Goal: Task Accomplishment & Management: Manage account settings

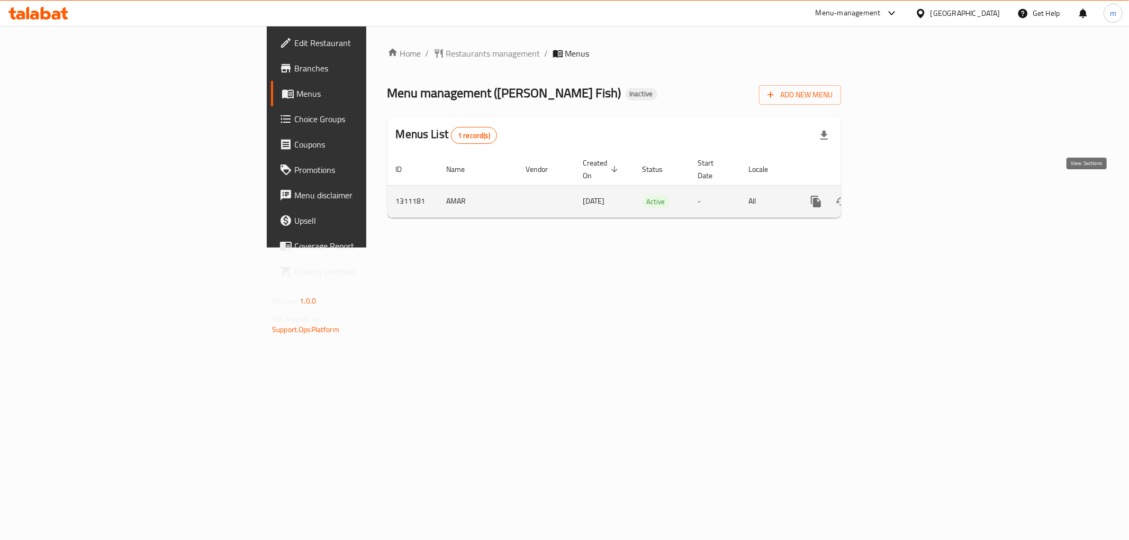
click at [905, 191] on link "enhanced table" at bounding box center [891, 201] width 25 height 25
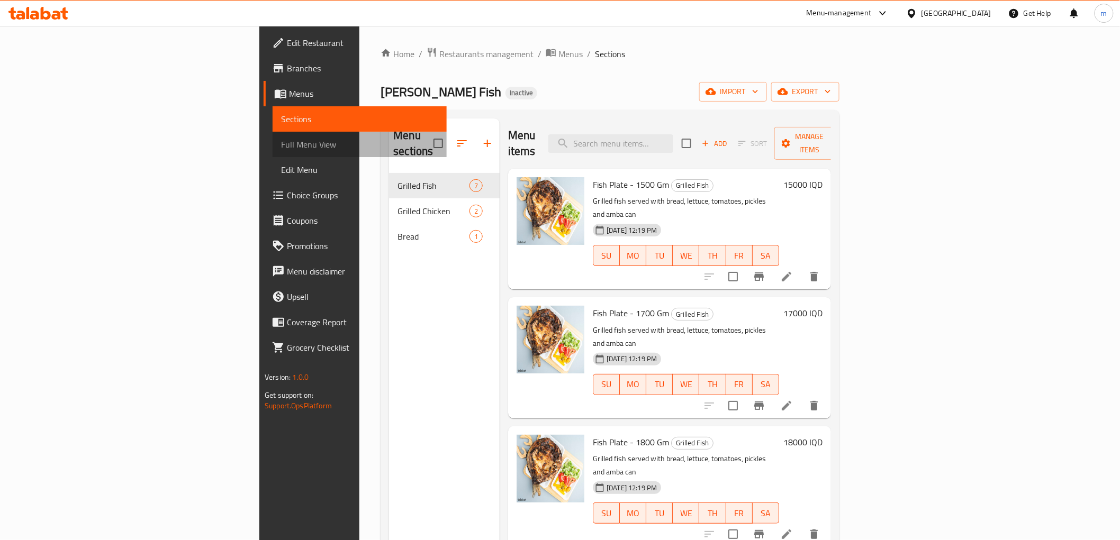
click at [273, 152] on link "Full Menu View" at bounding box center [360, 144] width 174 height 25
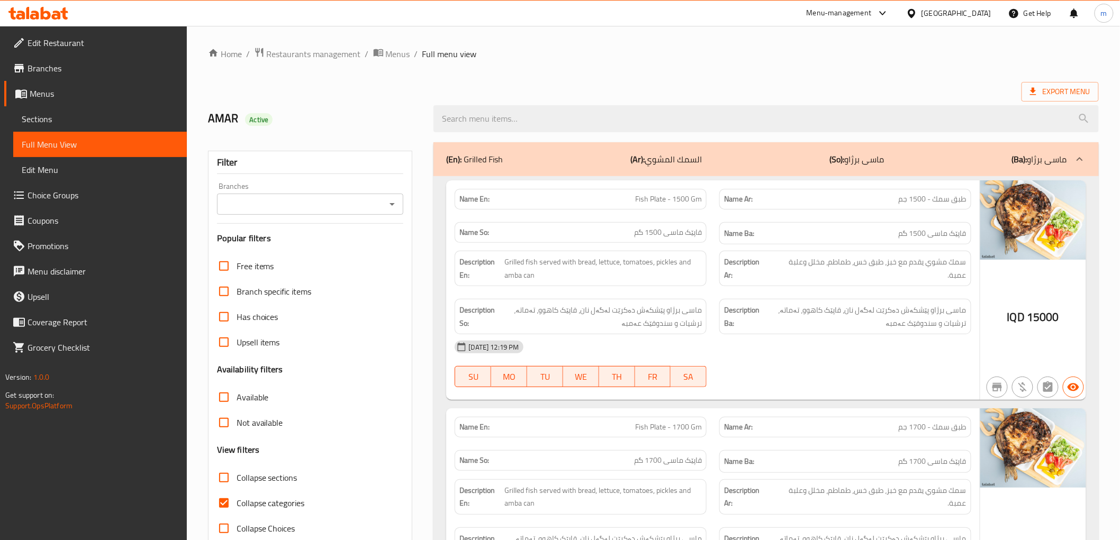
click at [394, 212] on div at bounding box center [392, 204] width 14 height 15
click at [394, 210] on div at bounding box center [392, 204] width 14 height 15
click at [395, 205] on icon "Open" at bounding box center [392, 204] width 13 height 13
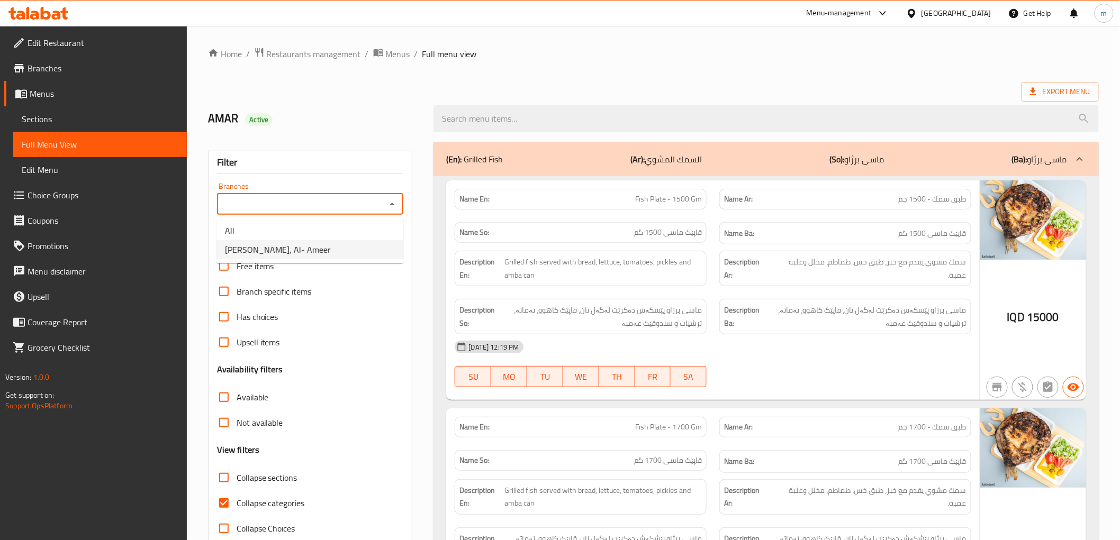
click at [362, 247] on li "Ammar Jahim Fish, Al- Ameer" at bounding box center [309, 249] width 187 height 19
type input "Ammar Jahim Fish, Al- Ameer"
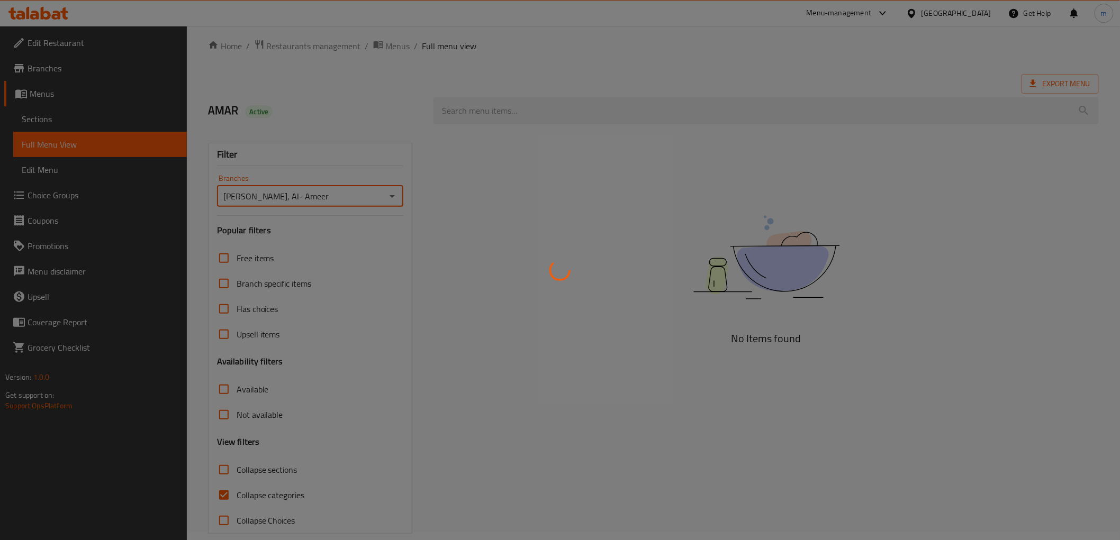
scroll to position [23, 0]
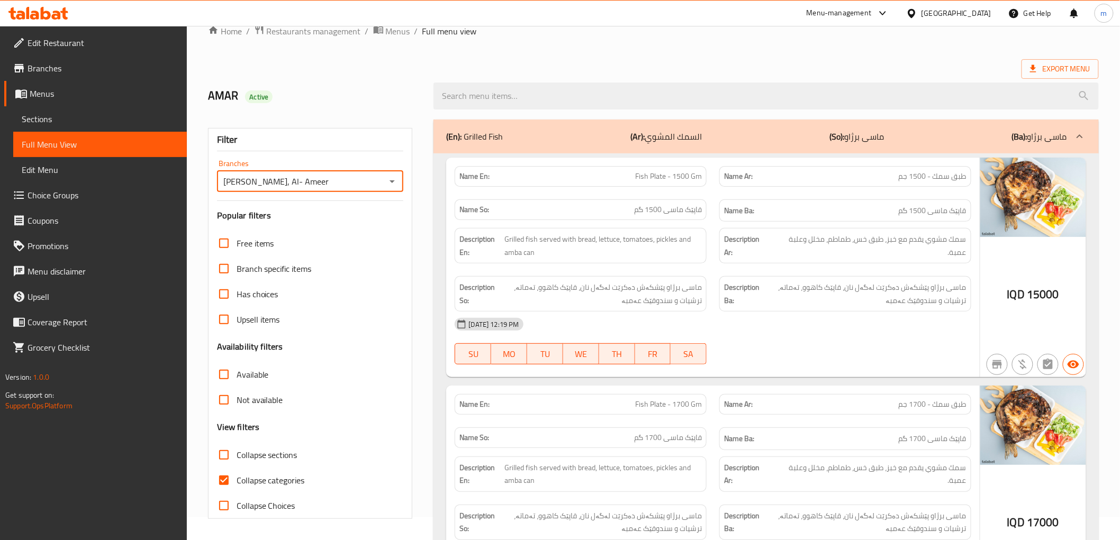
click at [242, 479] on span "Collapse categories" at bounding box center [271, 480] width 68 height 13
click at [237, 479] on input "Collapse categories" at bounding box center [223, 480] width 25 height 25
checkbox input "false"
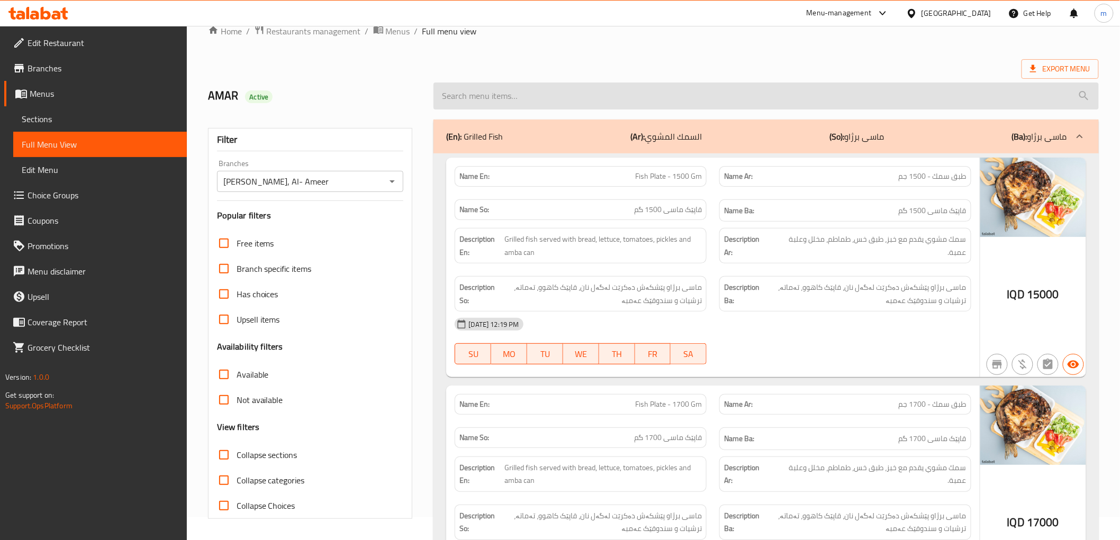
drag, startPoint x: 511, startPoint y: 77, endPoint x: 511, endPoint y: 87, distance: 10.1
click at [511, 80] on div at bounding box center [765, 96] width 677 height 40
click at [511, 87] on input "search" at bounding box center [765, 96] width 665 height 27
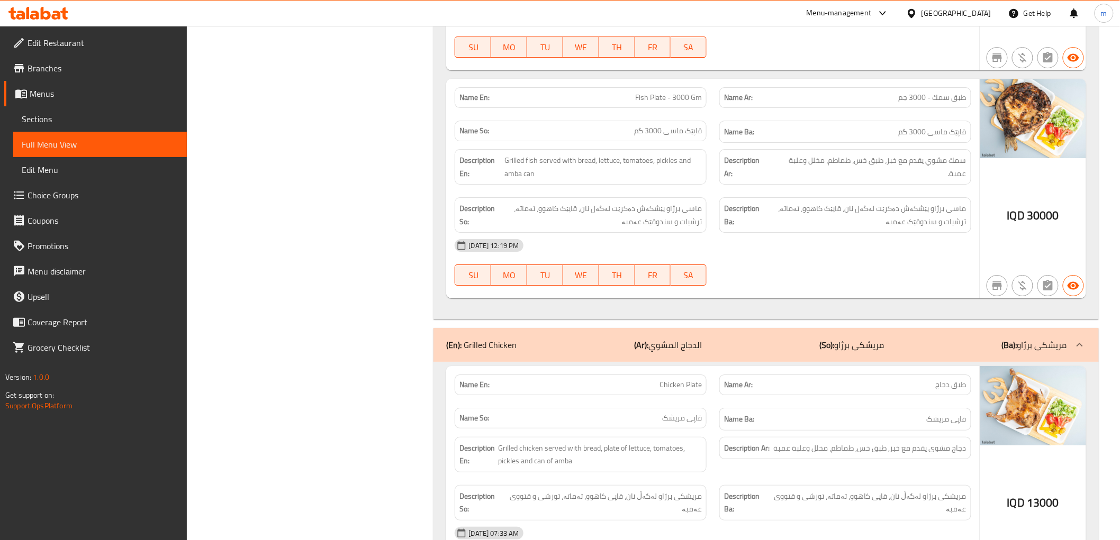
scroll to position [1563, 0]
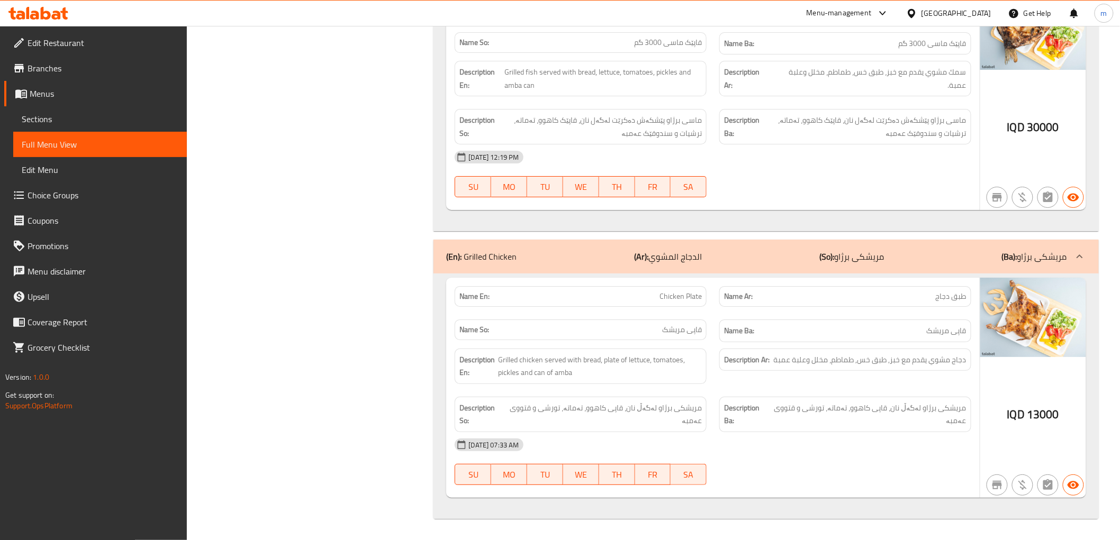
drag, startPoint x: 685, startPoint y: 282, endPoint x: 686, endPoint y: 289, distance: 7.4
click at [685, 282] on div "Name En: Chicken Plate" at bounding box center [580, 296] width 265 height 33
click at [688, 297] on span "Chicken Plate" at bounding box center [680, 296] width 42 height 11
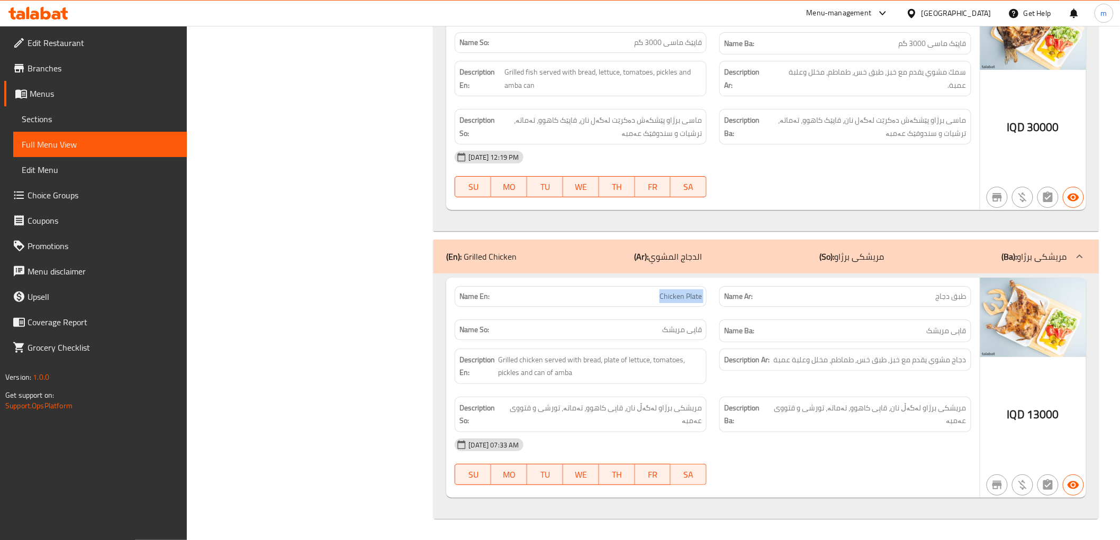
copy span "Chicken Plate"
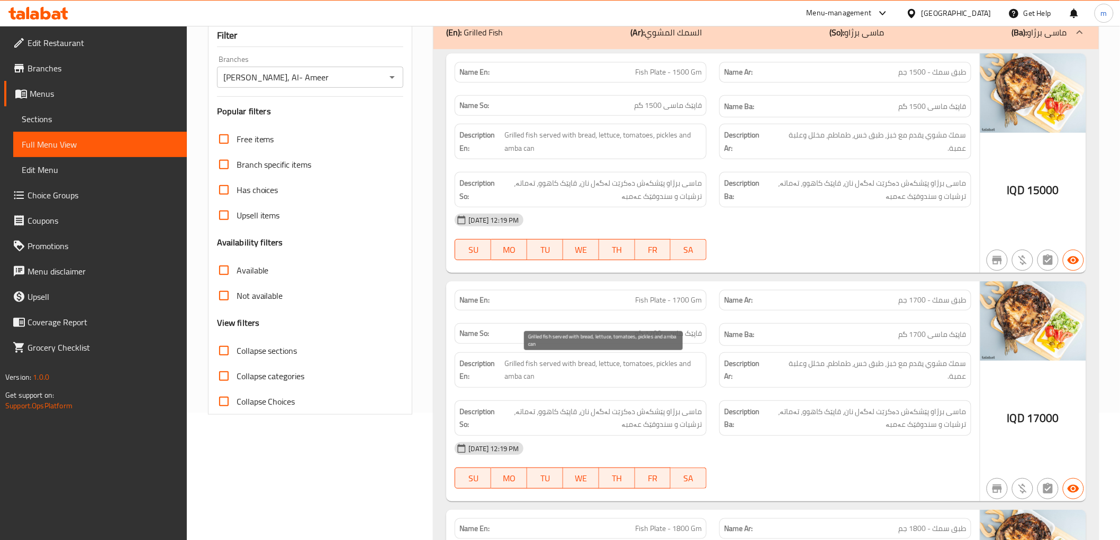
scroll to position [0, 0]
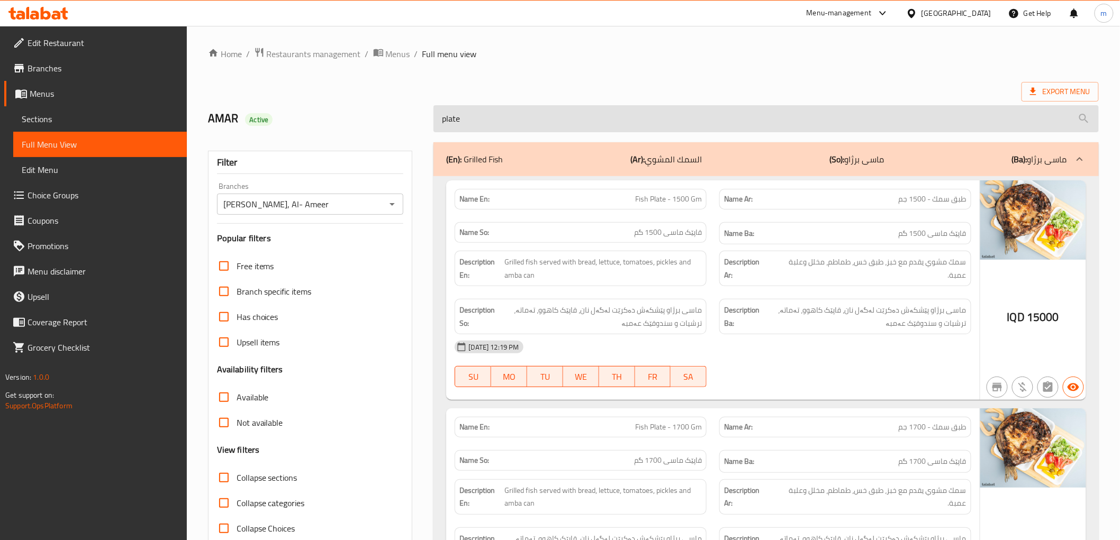
click at [501, 124] on input "plate" at bounding box center [765, 118] width 665 height 27
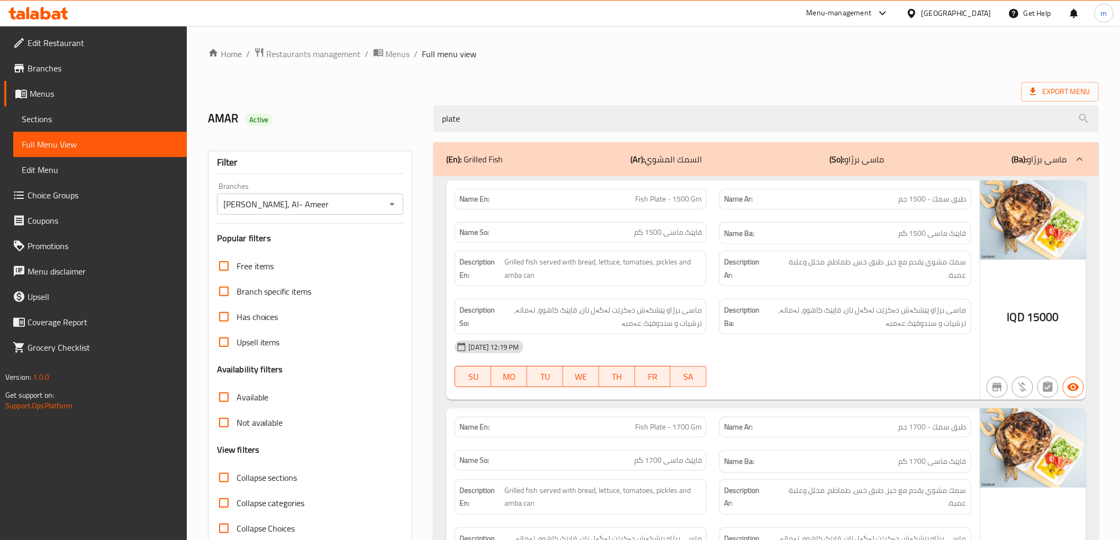
paste input "Chicken P"
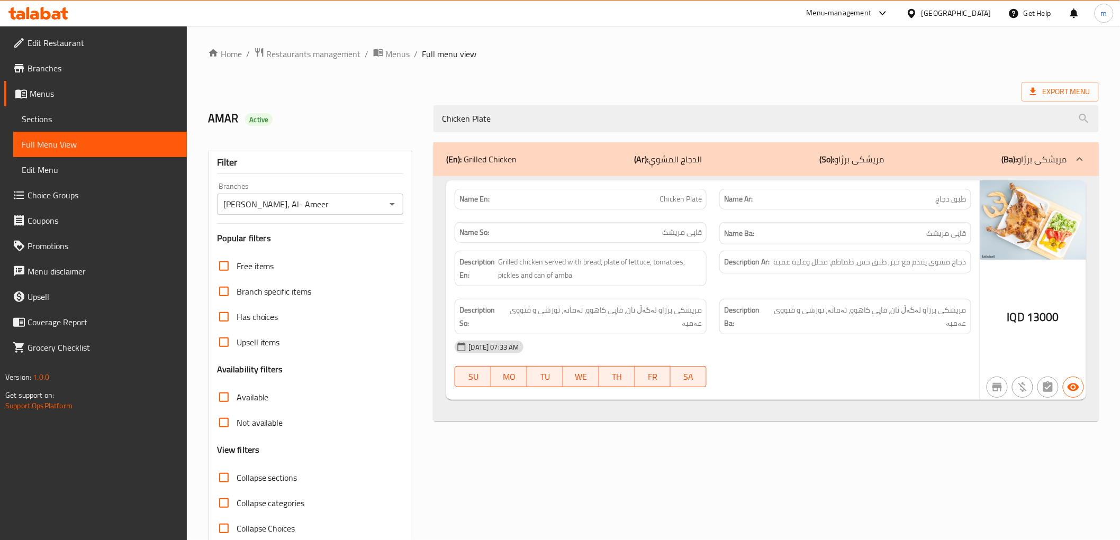
type input "Chicken Plate"
click at [503, 139] on div "(En): Grilled Chicken (Ar): الدجاج المشوي (So): مریشکی برژاو (Ba): مریشکی برژاو…" at bounding box center [765, 342] width 677 height 412
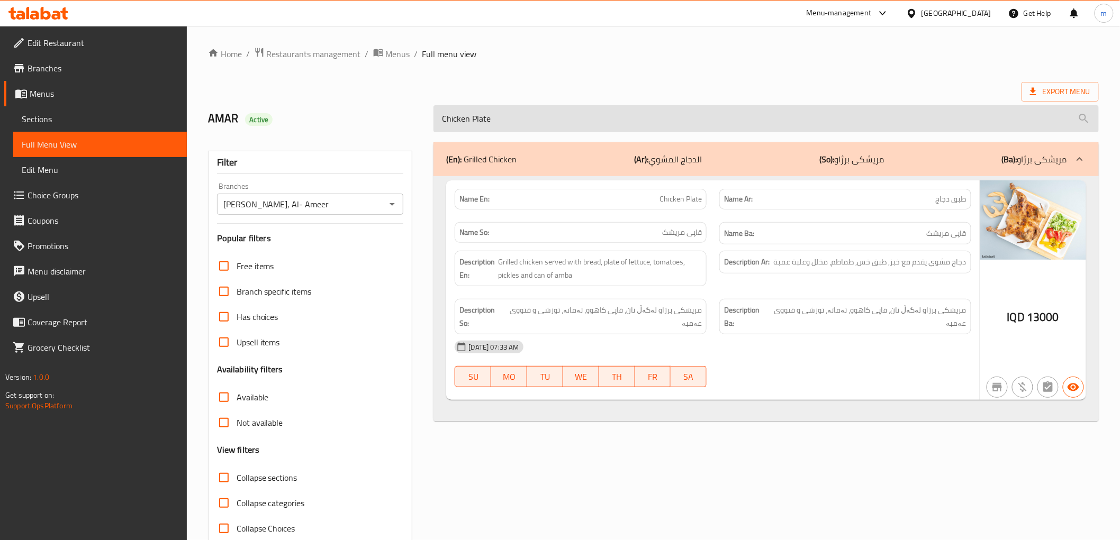
click at [511, 120] on input "Chicken Plate" at bounding box center [765, 118] width 665 height 27
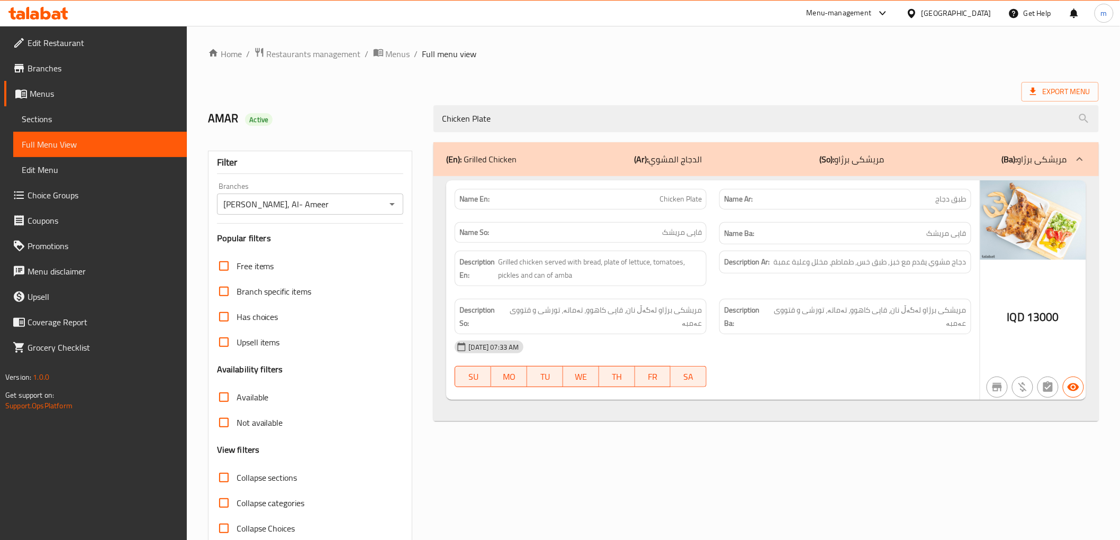
click at [696, 197] on span "Chicken Plate" at bounding box center [680, 199] width 42 height 11
click at [40, 120] on span "Sections" at bounding box center [100, 119] width 157 height 13
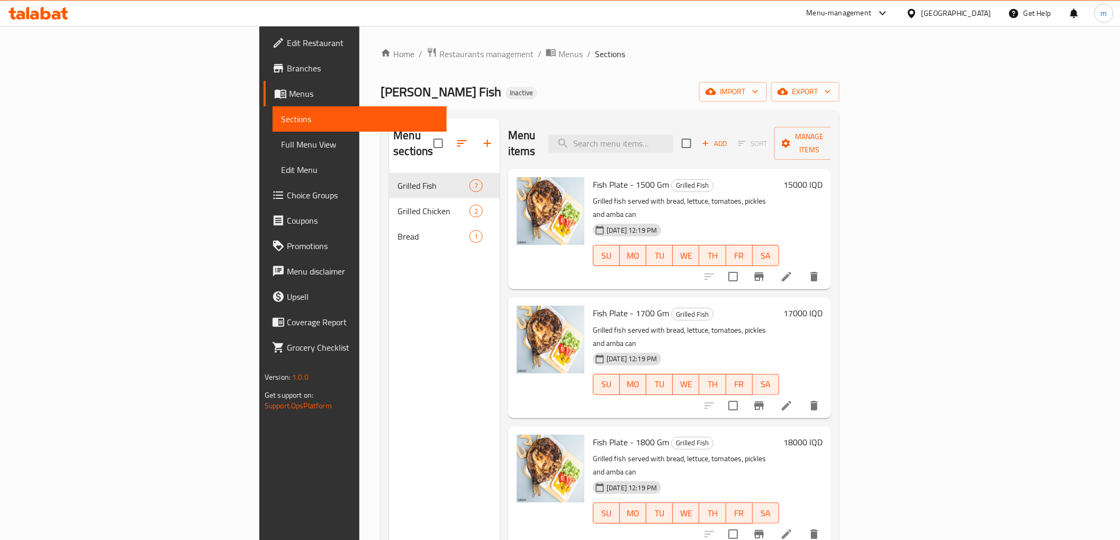
click at [692, 149] on div "Menu items Add Sort Manage items" at bounding box center [669, 144] width 323 height 50
click at [694, 147] on div "Menu items Add Sort Manage items" at bounding box center [669, 144] width 323 height 50
click at [673, 143] on input "search" at bounding box center [610, 143] width 125 height 19
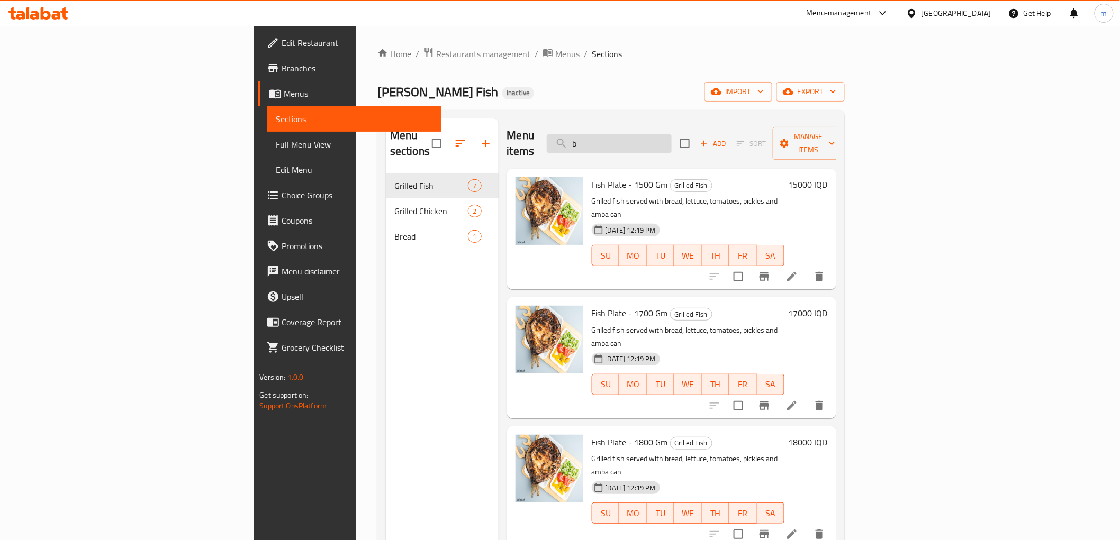
click at [672, 134] on input "b" at bounding box center [609, 143] width 125 height 19
paste input "اختيارك من الوزن دجاج مشوي يقدم مع خبز, طبق خس, طماطم ومخلل وعلبة عمبة."
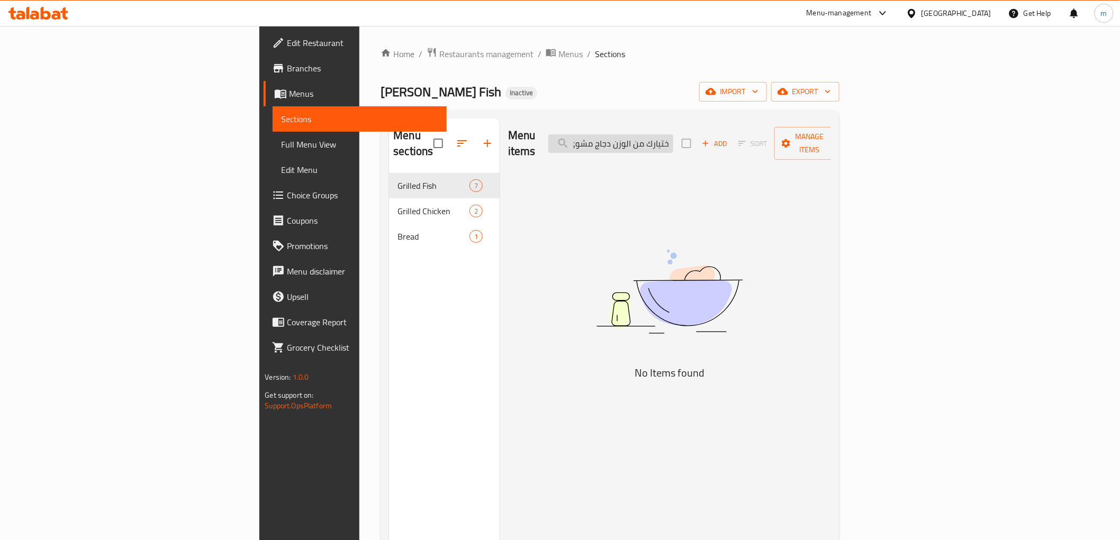
click at [673, 143] on input "اختيارك من الوزن دجاج مشوي يقدم مع خبز, طبق خس, طماطم ومخلل وعلبة عمبة." at bounding box center [610, 143] width 125 height 19
paste input "Chicken Plate"
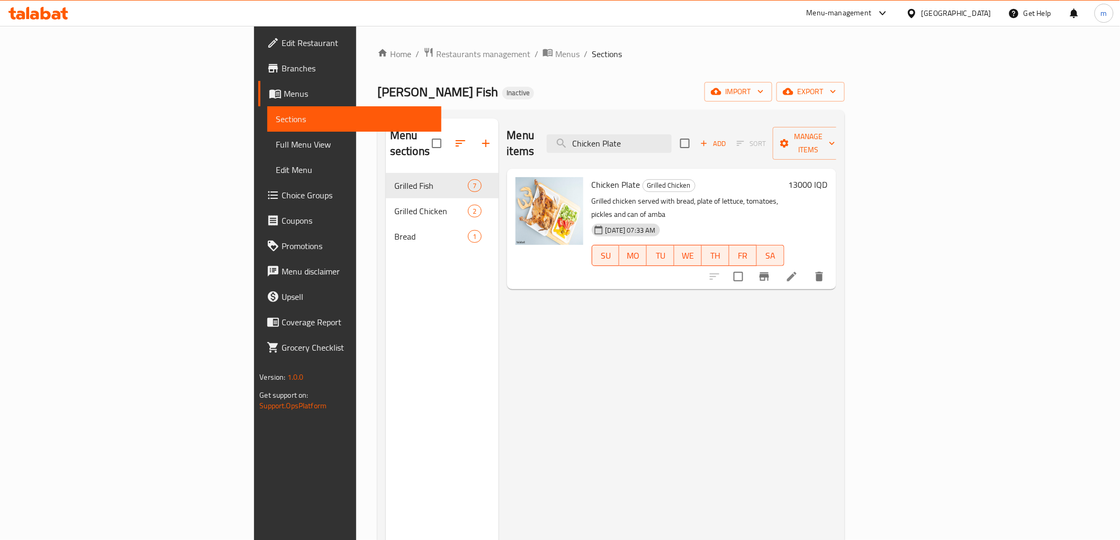
type input "Chicken Plate"
click at [798, 270] on icon at bounding box center [791, 276] width 13 height 13
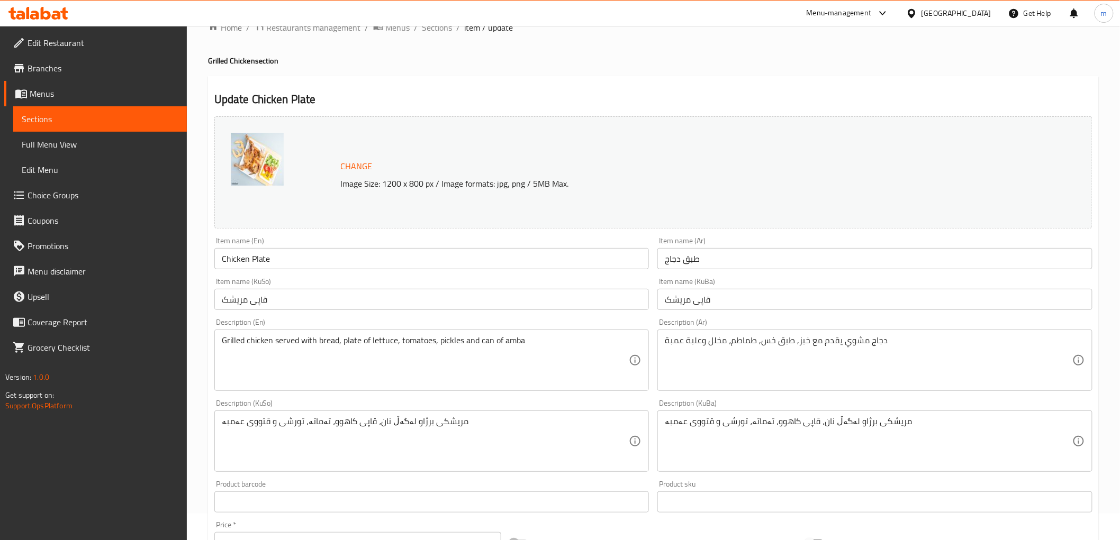
scroll to position [98, 0]
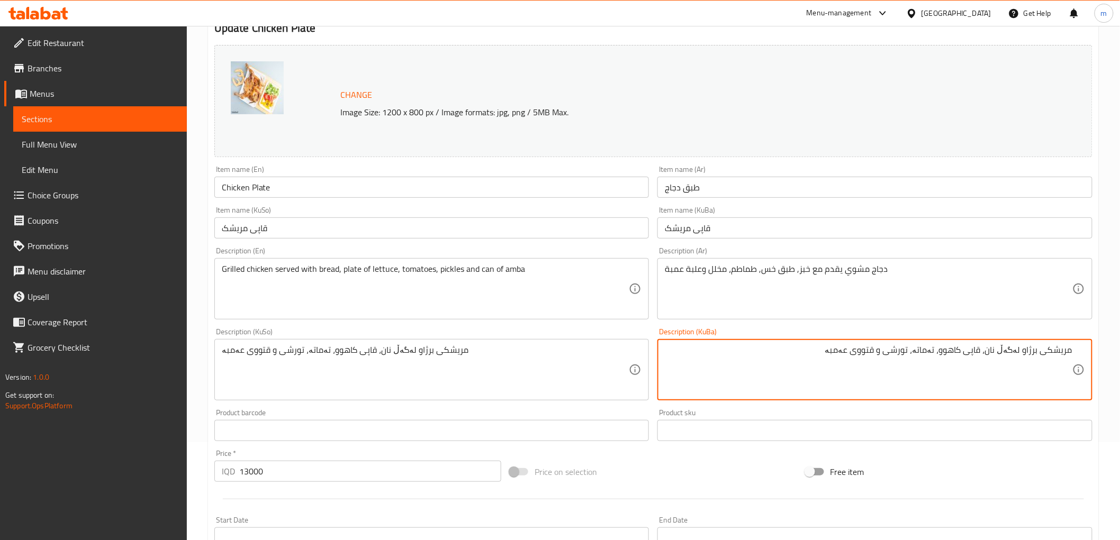
click at [942, 318] on div "دجاج مشوي يقدم مع خبز, طبق خس, طماطم، مخلل وعلبة عمبة Description (Ar)" at bounding box center [874, 288] width 435 height 61
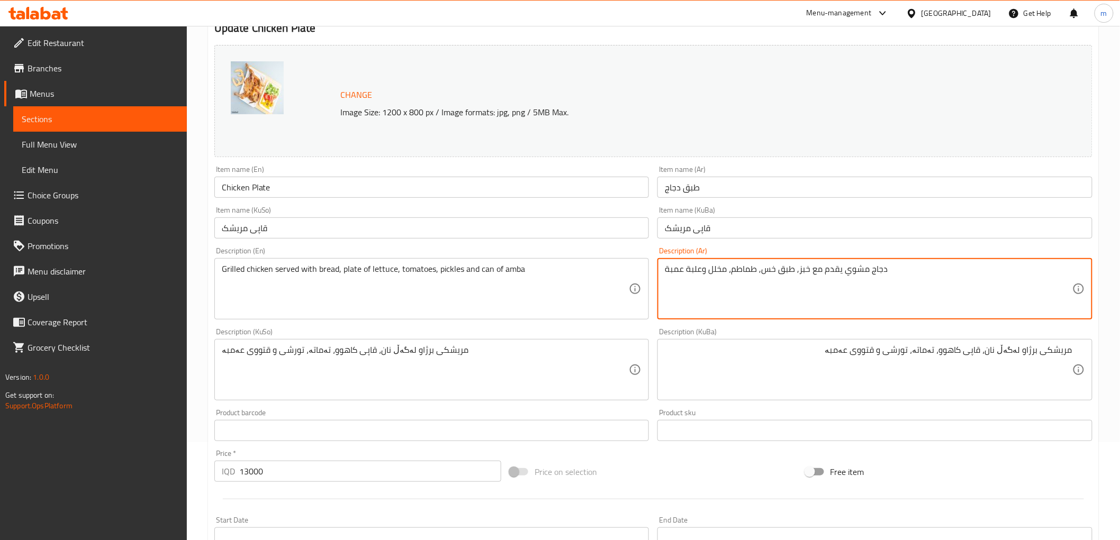
click at [942, 293] on textarea "دجاج مشوي يقدم مع خبز, طبق خس, طماطم، مخلل وعلبة عمبة" at bounding box center [868, 289] width 407 height 50
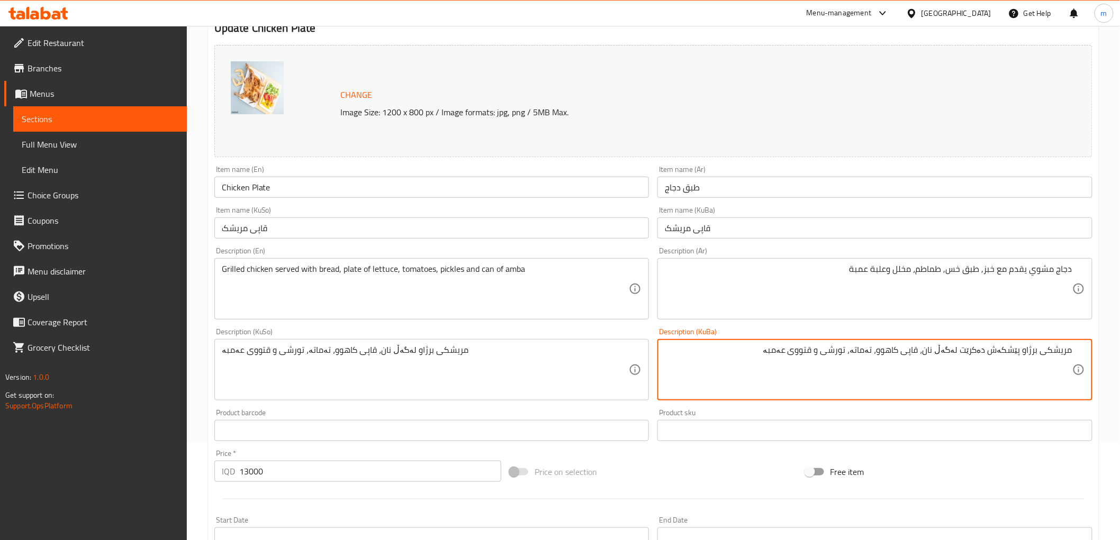
click at [945, 358] on textarea "مریشکی برژاو پێشکەش دەکرێت لەگەڵ نان، قاپی کاهوو، تەماتە، تورشی و قتووی عەمبە" at bounding box center [868, 370] width 407 height 50
type textarea "مریشکی برژاو پێشکەش دەکرێت لەگەڵ نان، قاپی کاهوو، تەماتە، تورشی و قتووی عەمبە"
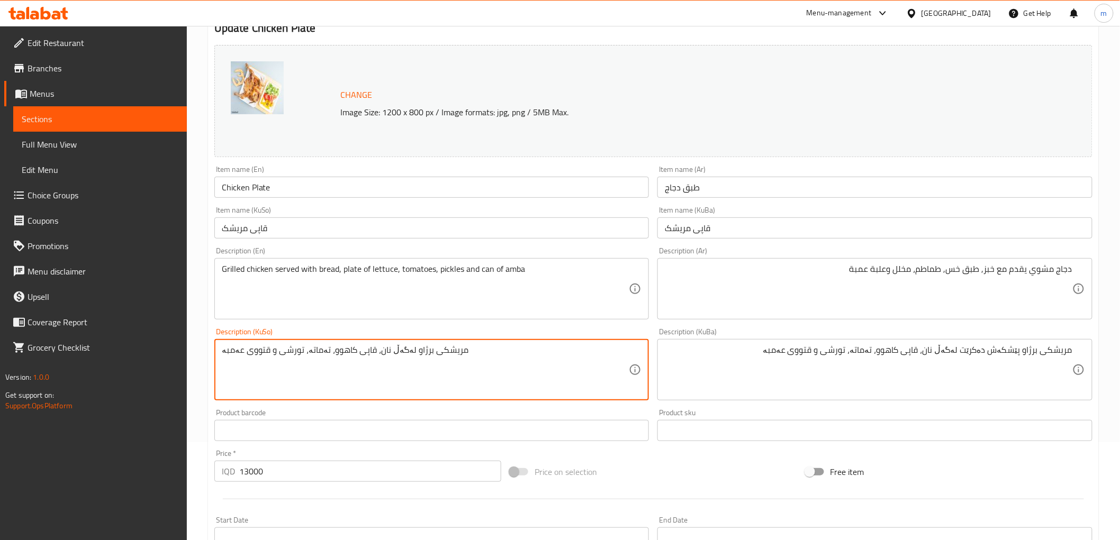
click at [600, 373] on textarea "مریشکی برژاو لەگەڵ نان، قاپی کاهوو، تەماتە، تورشی و قتووی عەمبە" at bounding box center [425, 370] width 407 height 50
paste textarea "ێشکەش دەکرێت"
type textarea "مریشکی برژاو پێشکەش دەکرێت لەگەڵ نان، قاپی کاهوو، تەماتە، تورشی و قتووی عەمبە"
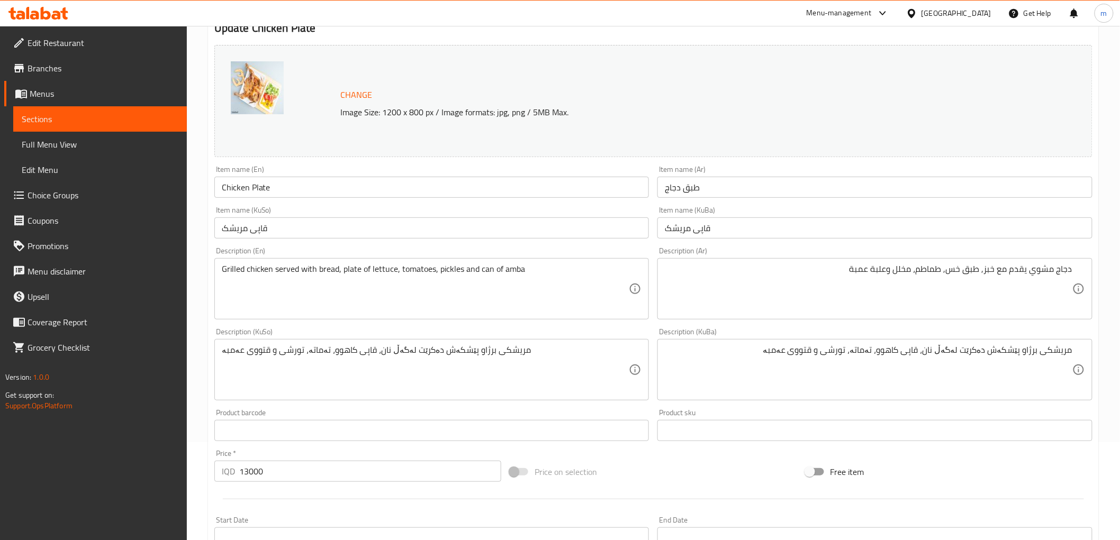
click at [215, 274] on div "Grilled chicken served with bread, plate of lettuce, tomatoes, pickles and can …" at bounding box center [431, 288] width 435 height 61
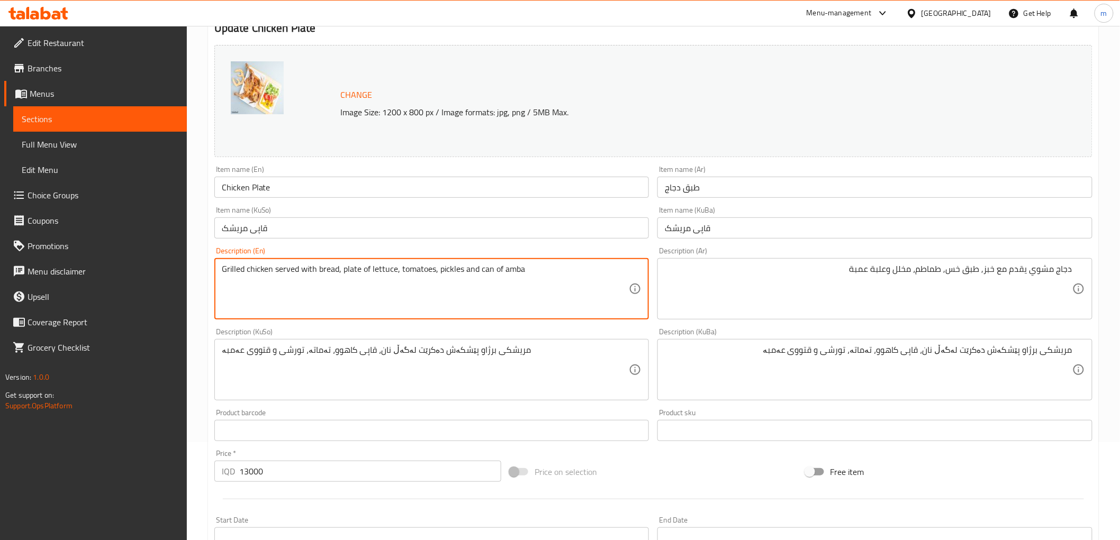
click at [219, 277] on div "Grilled chicken served with bread, plate of lettuce, tomatoes, pickles and can …" at bounding box center [431, 288] width 435 height 61
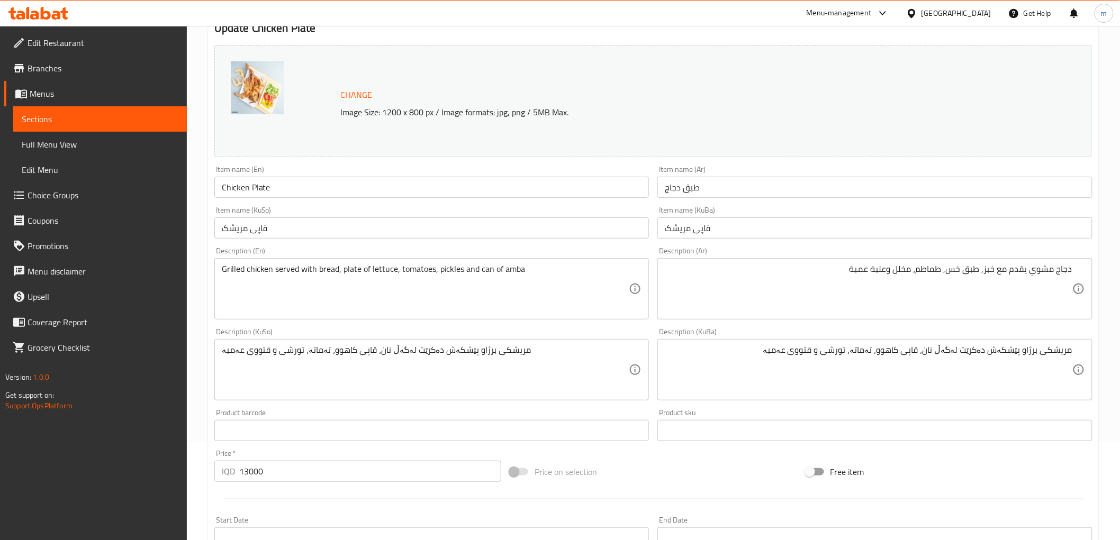
click at [220, 279] on div "Grilled chicken served with bread, plate of lettuce, tomatoes, pickles and can …" at bounding box center [431, 288] width 435 height 61
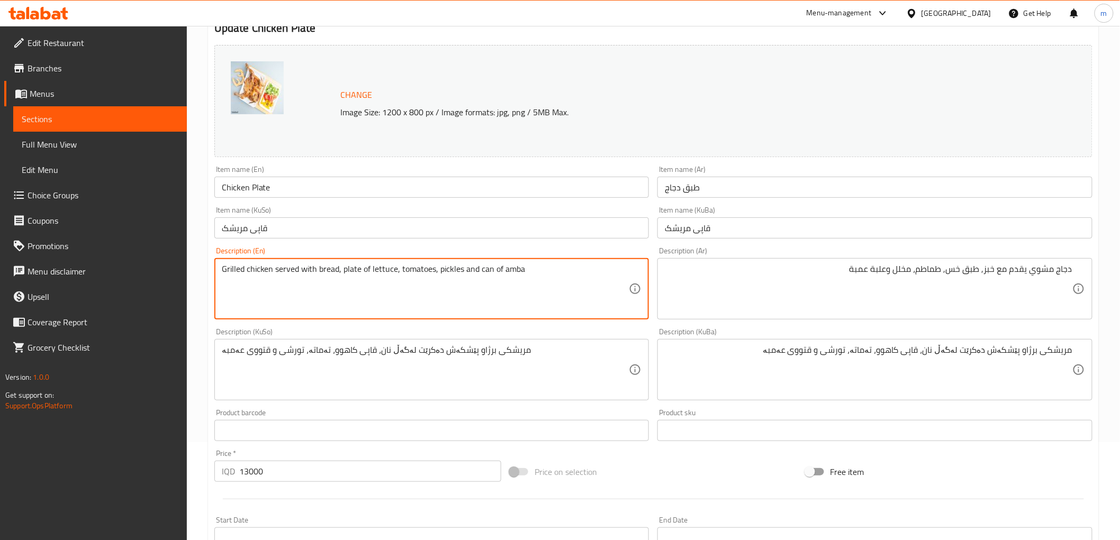
click at [223, 278] on textarea "Grilled chicken served with bread, plate of lettuce, tomatoes, pickles and can …" at bounding box center [425, 289] width 407 height 50
drag, startPoint x: 479, startPoint y: 267, endPoint x: 500, endPoint y: 273, distance: 21.8
click at [500, 273] on textarea "Grilled chicken served with bread, plate of lettuce, tomatoes, pickles and can …" at bounding box center [425, 289] width 407 height 50
click at [514, 266] on textarea "Grilled chicken served with bread, plate of lettuce, tomatoes, pickles and amba" at bounding box center [425, 289] width 407 height 50
paste textarea "Box"
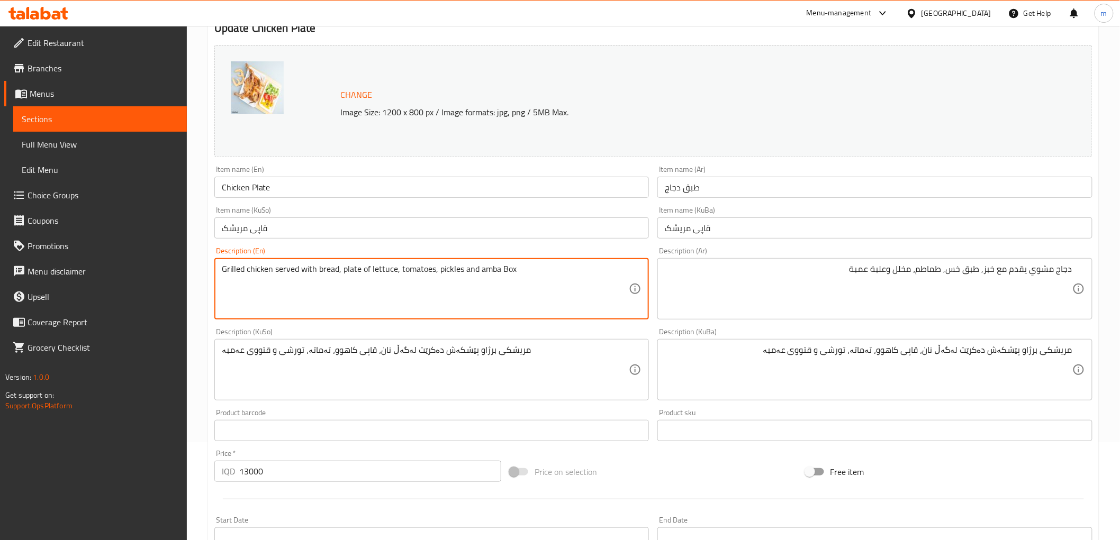
drag, startPoint x: 508, startPoint y: 270, endPoint x: 503, endPoint y: 268, distance: 5.9
click at [504, 270] on textarea "Grilled chicken served with bread, plate of lettuce, tomatoes, pickles and amba…" at bounding box center [425, 289] width 407 height 50
click at [502, 267] on textarea "Grilled chicken served with bread, plate of lettuce, tomatoes, pickles and amba…" at bounding box center [425, 289] width 407 height 50
click at [504, 271] on textarea "Grilled chicken served with bread, plate of lettuce, tomatoes, pickles and amba…" at bounding box center [425, 289] width 407 height 50
type textarea "Grilled chicken served with bread, plate of lettuce, tomatoes, pickles and amba…"
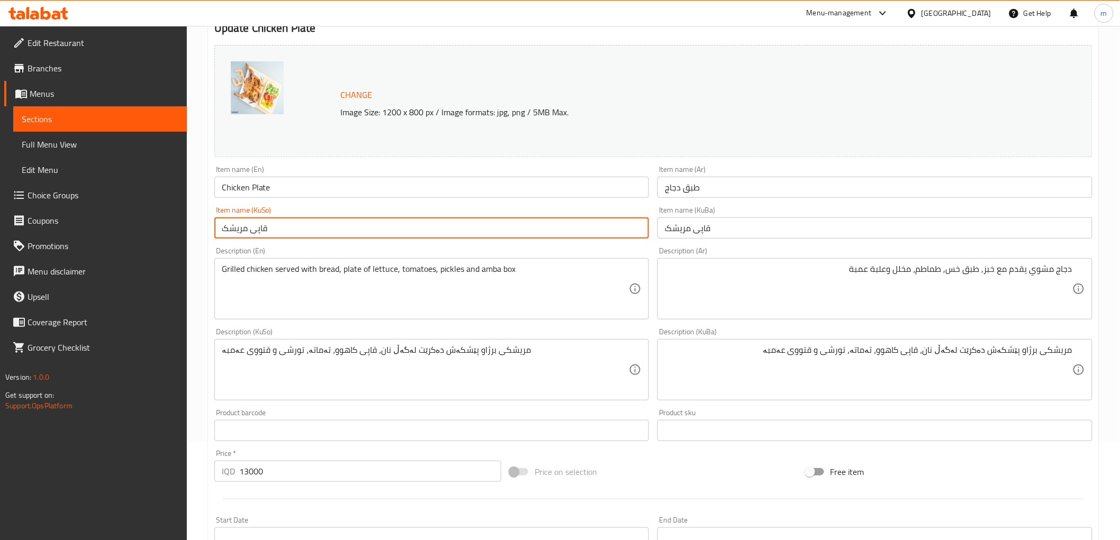
click at [445, 228] on input "قاپی مریشک" at bounding box center [431, 227] width 435 height 21
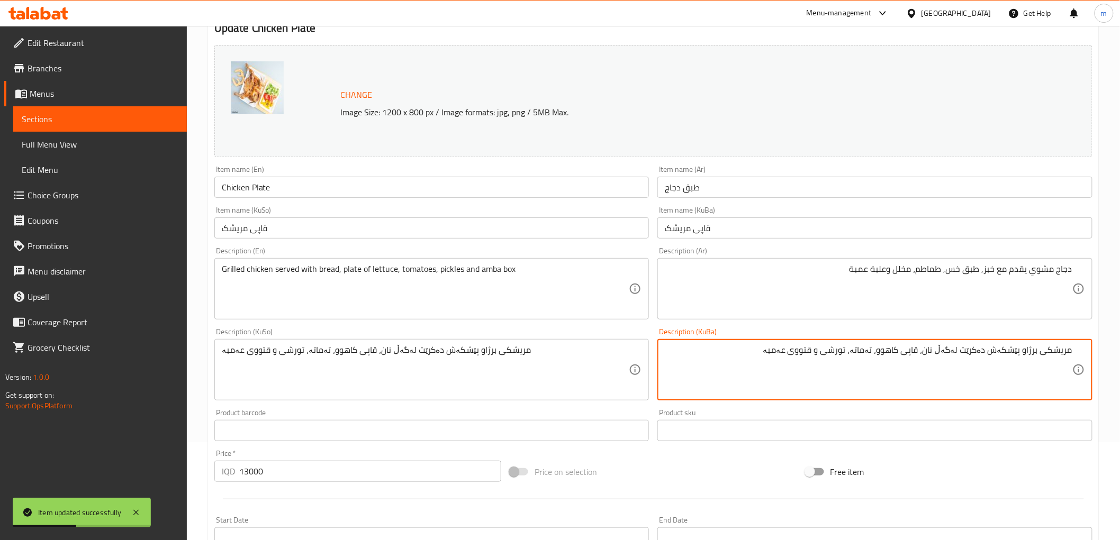
drag, startPoint x: 811, startPoint y: 352, endPoint x: 826, endPoint y: 352, distance: 14.3
paste textarea "سندووق"
click at [815, 379] on textarea "مریشکی برژاو پێشکەش دەکرێت لەگەڵ نان، قاپی کاهوو، تەماتە، تورشی و سندووقی عەمبە" at bounding box center [868, 370] width 407 height 50
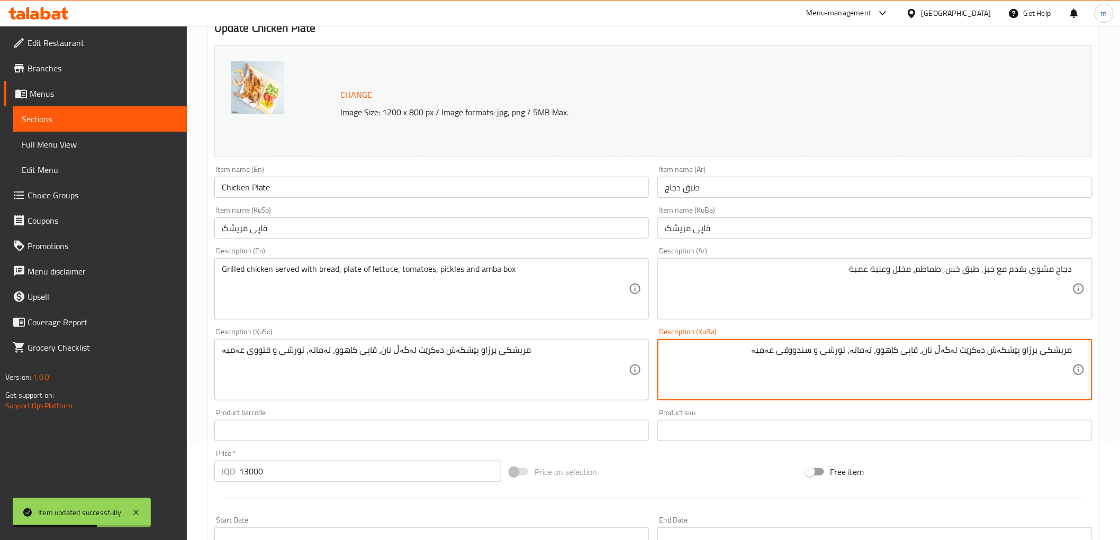
type textarea "مریشکی برژاو پێشکەش دەکرێت لەگەڵ نان، قاپی کاهوو، تەماتە، تورشی و سندووقی عەمبە"
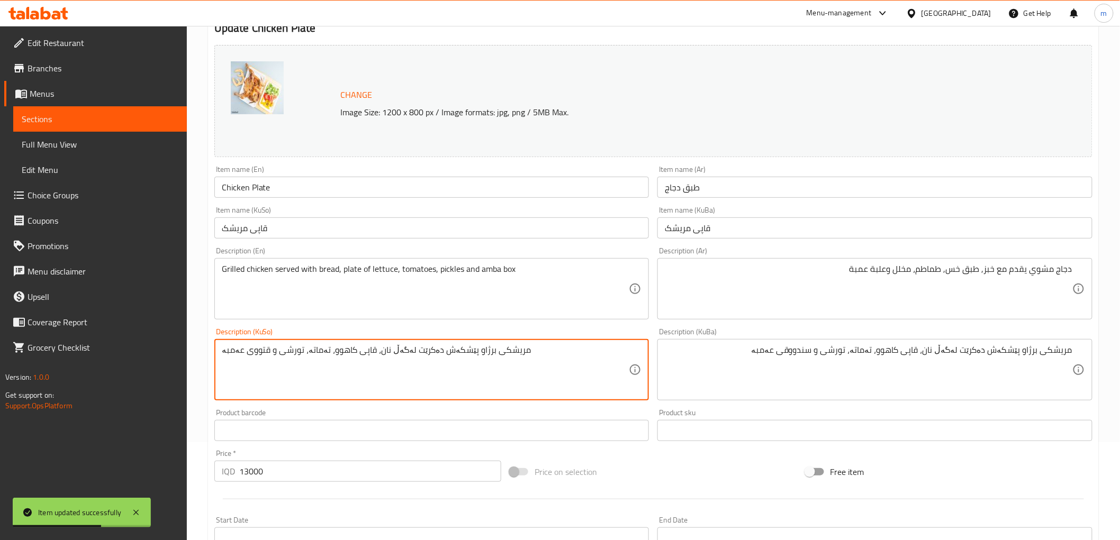
click at [521, 378] on textarea "مریشکی برژاو پێشکەش دەکرێت لەگەڵ نان، قاپی کاهوو، تەماتە، تورشی و قتووی عەمبە" at bounding box center [425, 370] width 407 height 50
paste textarea "سندووق"
type textarea "مریشکی برژاو پێشکەش دەکرێت لەگەڵ نان، قاپی کاهوو، تەماتە، تورشی و سندووقی عەمبە"
click at [441, 229] on input "قاپی مریشک" at bounding box center [431, 227] width 435 height 21
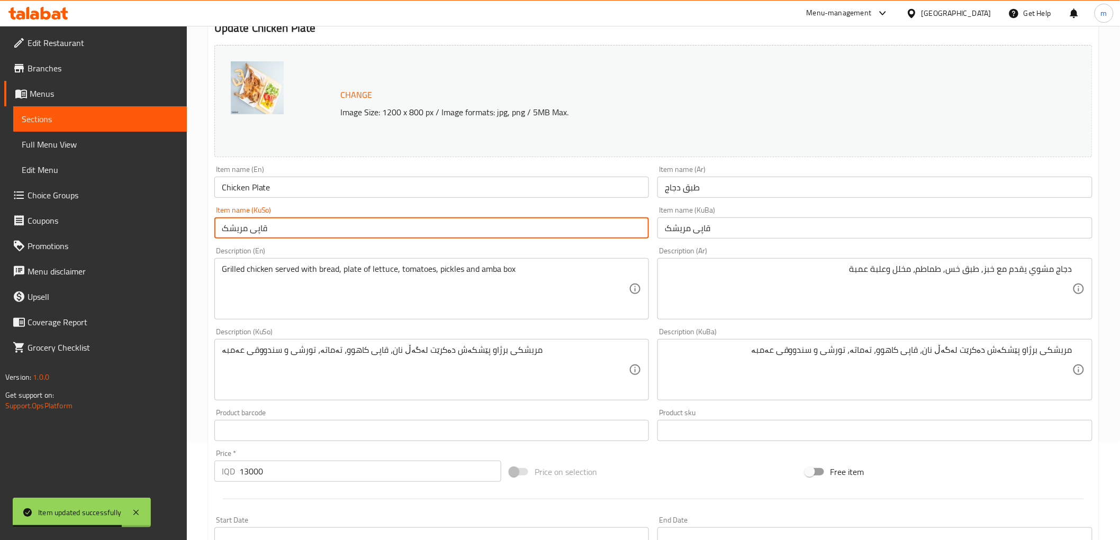
click at [424, 229] on input "قاپی مریشک" at bounding box center [431, 227] width 435 height 21
click at [305, 183] on input "Chicken Plate" at bounding box center [431, 187] width 435 height 21
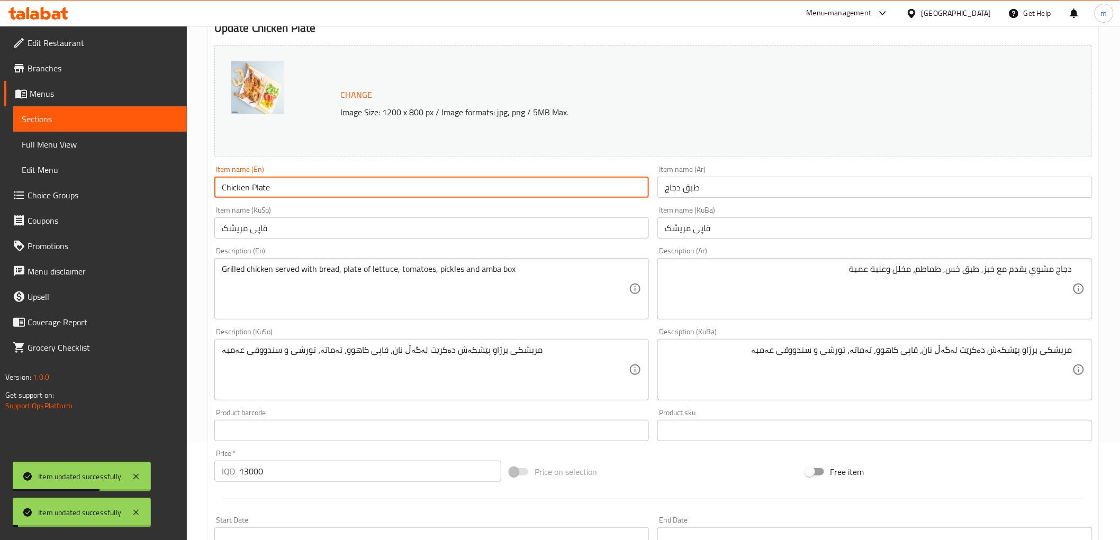
click at [305, 183] on input "Chicken Plate" at bounding box center [431, 187] width 435 height 21
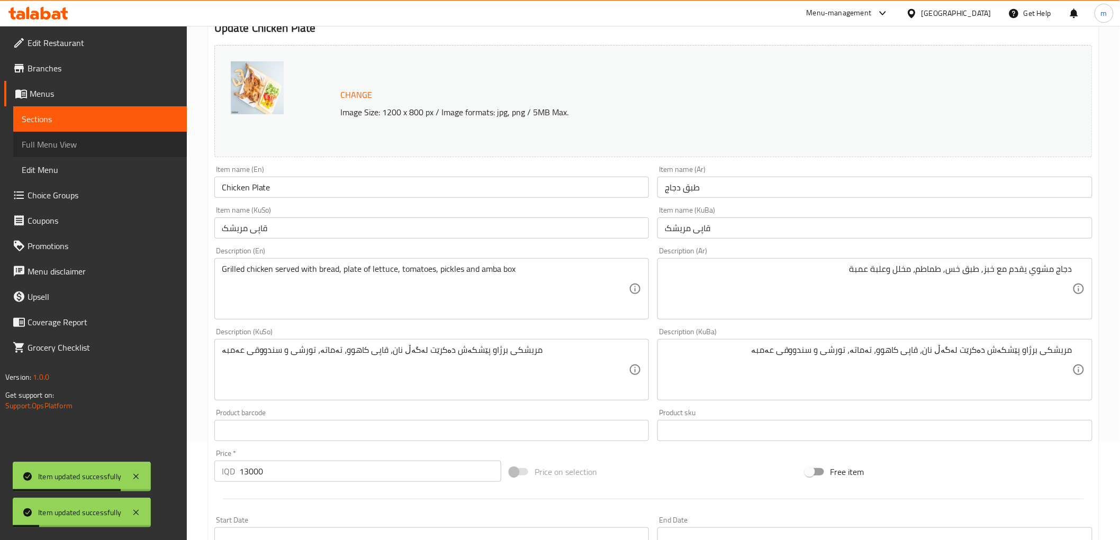
click at [94, 143] on span "Full Menu View" at bounding box center [100, 144] width 157 height 13
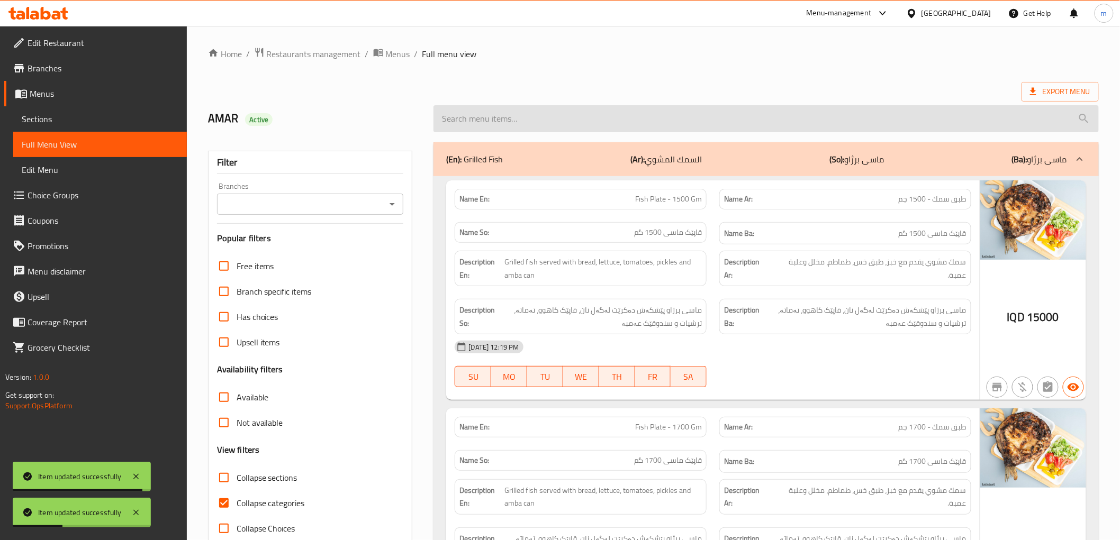
click at [509, 120] on input "search" at bounding box center [765, 118] width 665 height 27
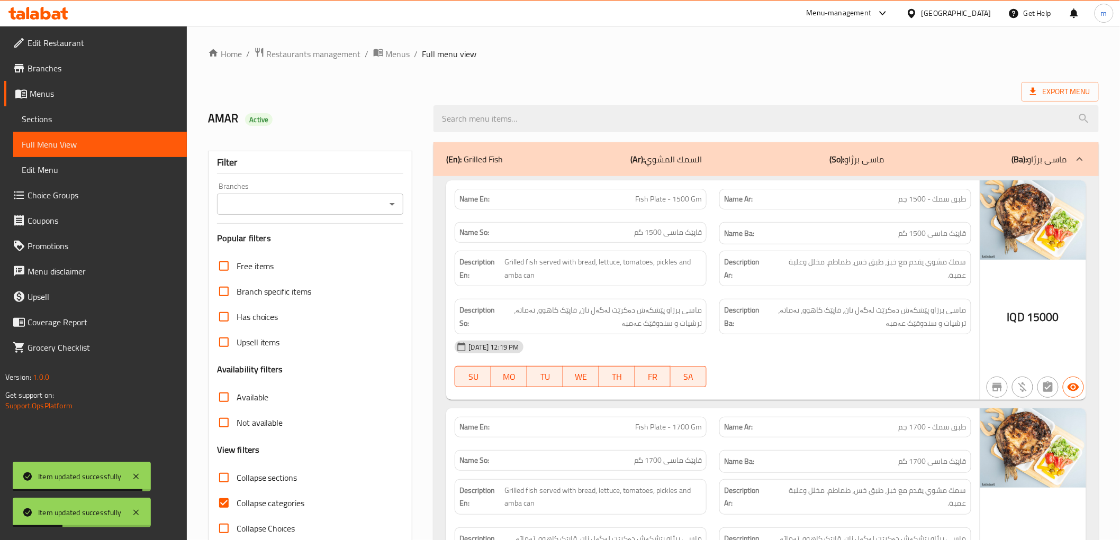
paste input "Chicken Plate"
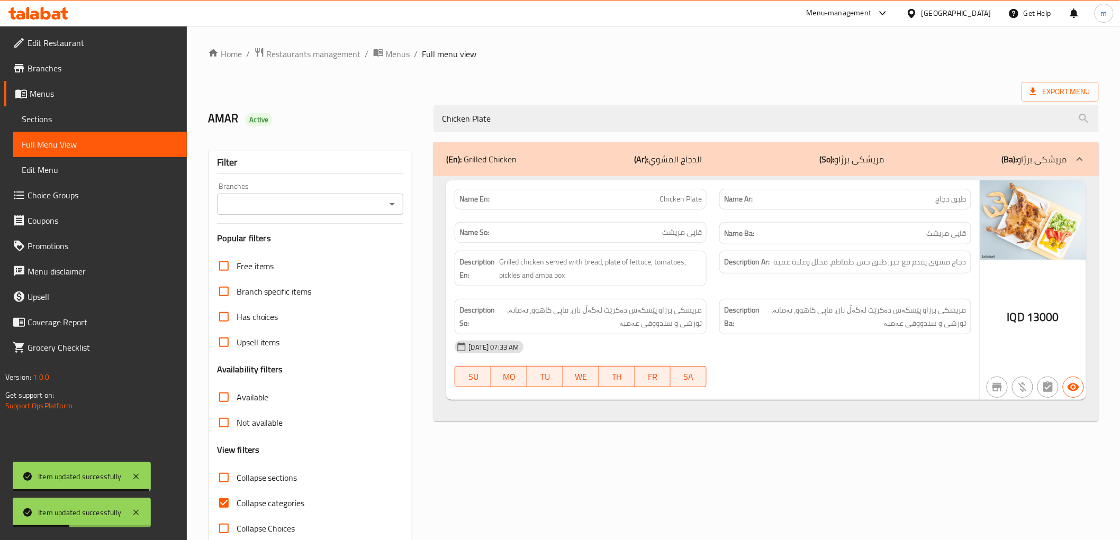
click at [394, 204] on icon "Open" at bounding box center [392, 204] width 13 height 13
type input "Chicken Plate"
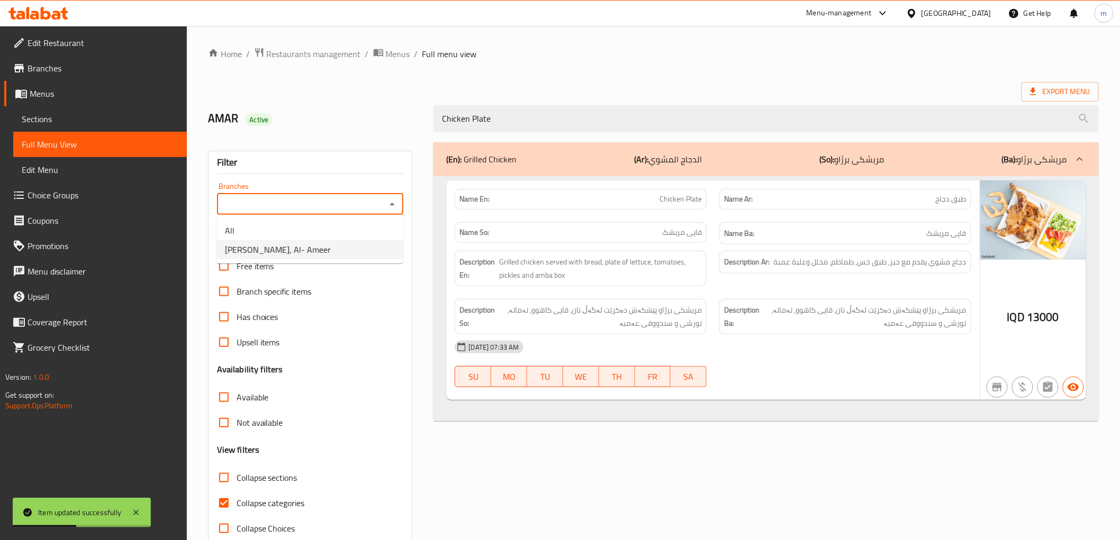
click at [346, 244] on li "Ammar Jahim Fish, Al- Ameer" at bounding box center [309, 249] width 187 height 19
type input "Ammar Jahim Fish, Al- Ameer"
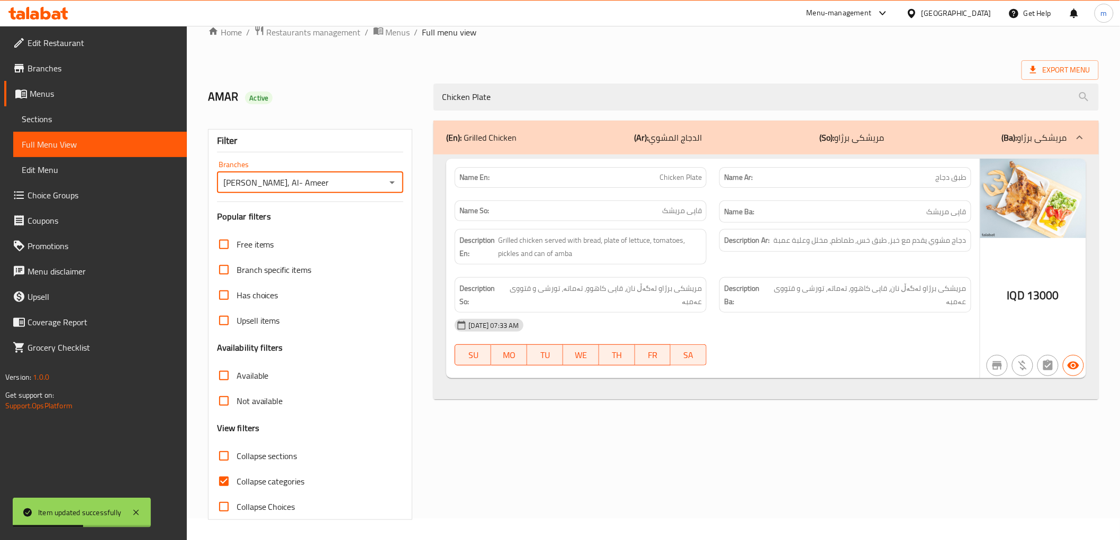
scroll to position [23, 0]
click at [273, 479] on span "Collapse categories" at bounding box center [271, 480] width 68 height 13
click at [237, 479] on input "Collapse categories" at bounding box center [223, 480] width 25 height 25
checkbox input "false"
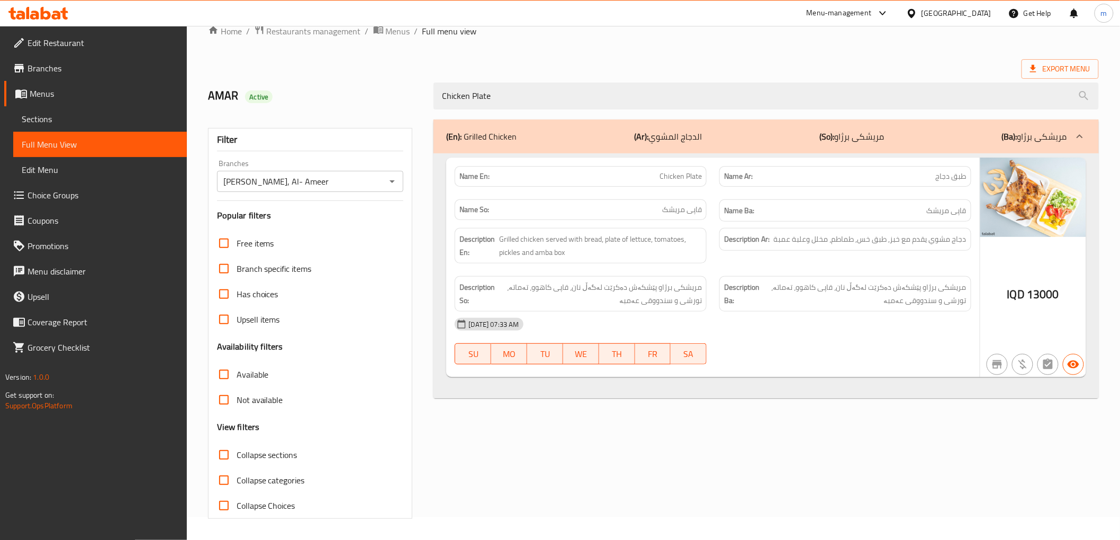
click at [72, 45] on span "Edit Restaurant" at bounding box center [103, 43] width 151 height 13
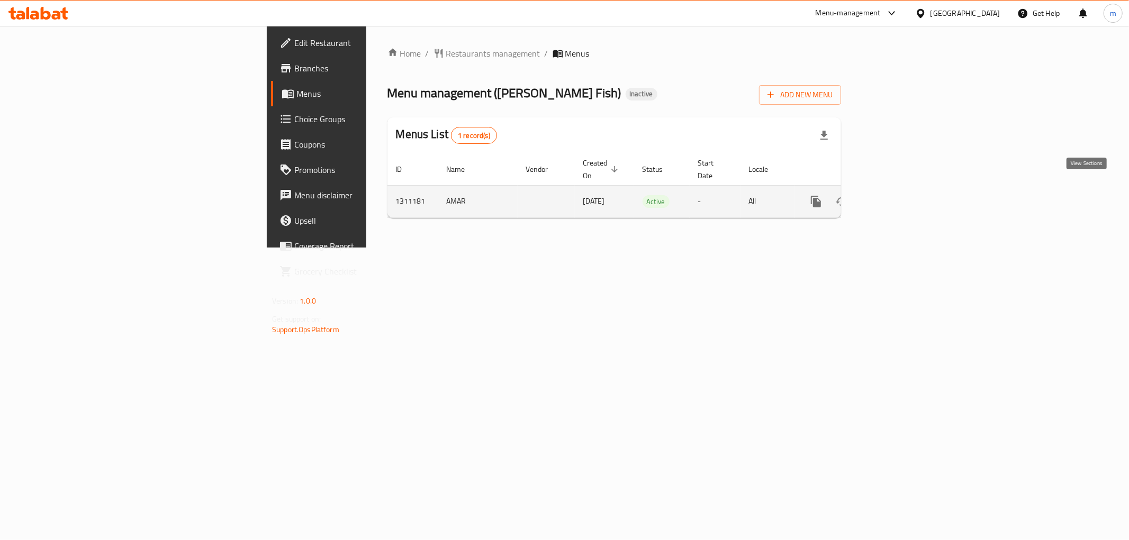
click at [897, 197] on icon "enhanced table" at bounding box center [892, 202] width 10 height 10
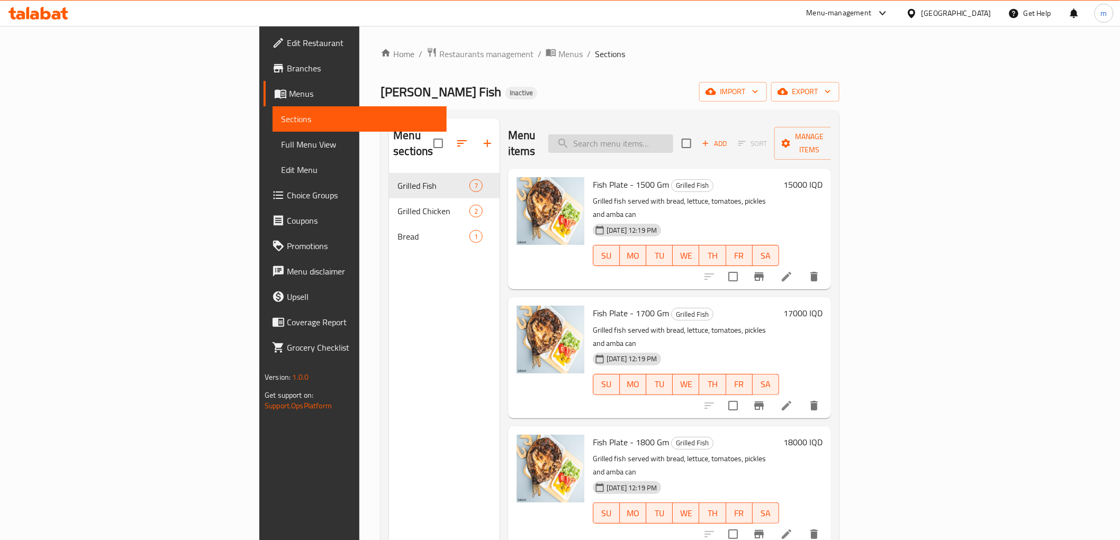
click at [673, 137] on input "search" at bounding box center [610, 143] width 125 height 19
paste input "Chicken Plate"
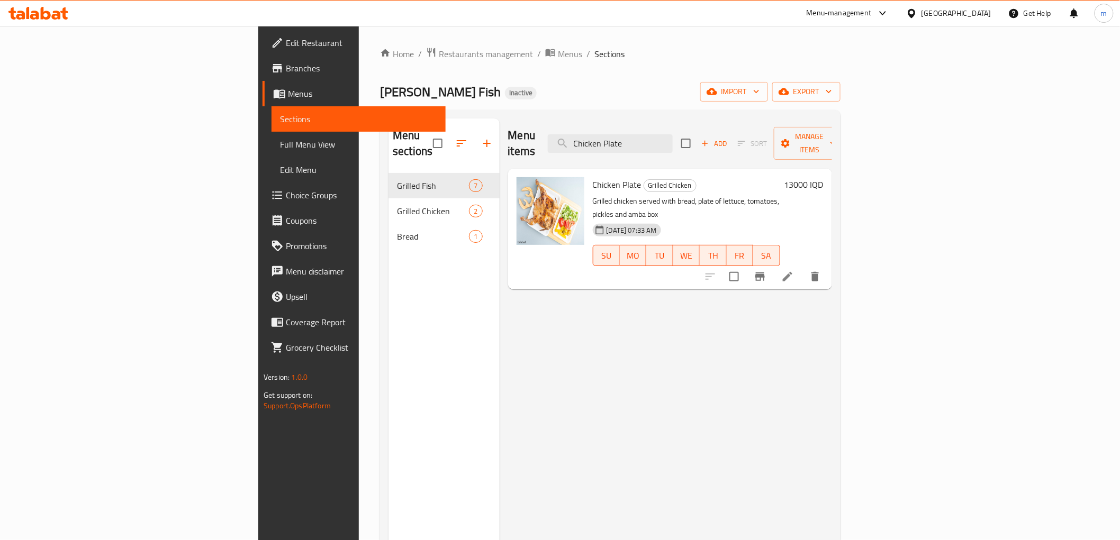
type input "Chicken Plate"
click at [802, 267] on li at bounding box center [788, 276] width 30 height 19
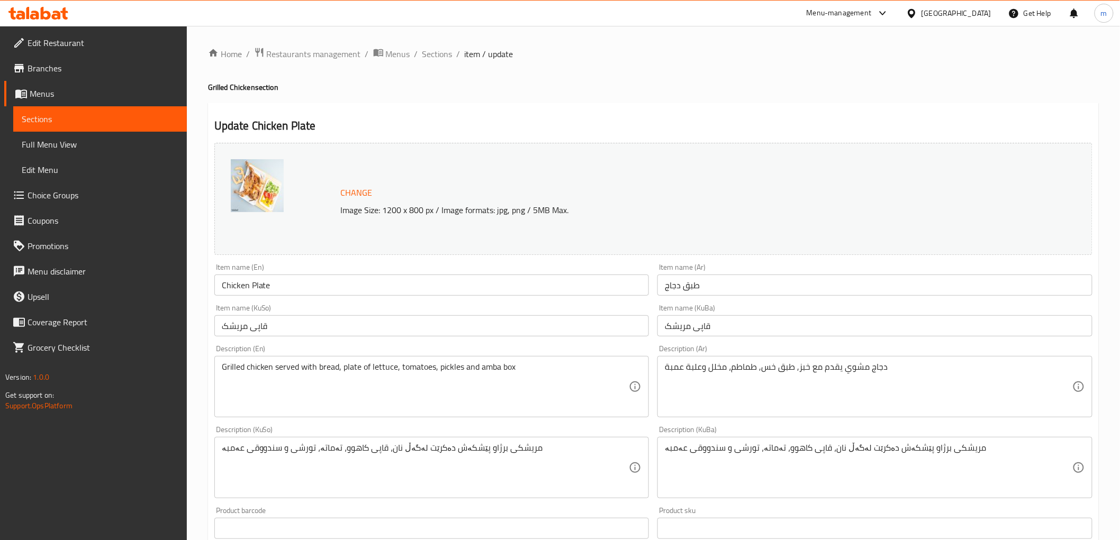
click at [311, 279] on input "Chicken Plate" at bounding box center [431, 285] width 435 height 21
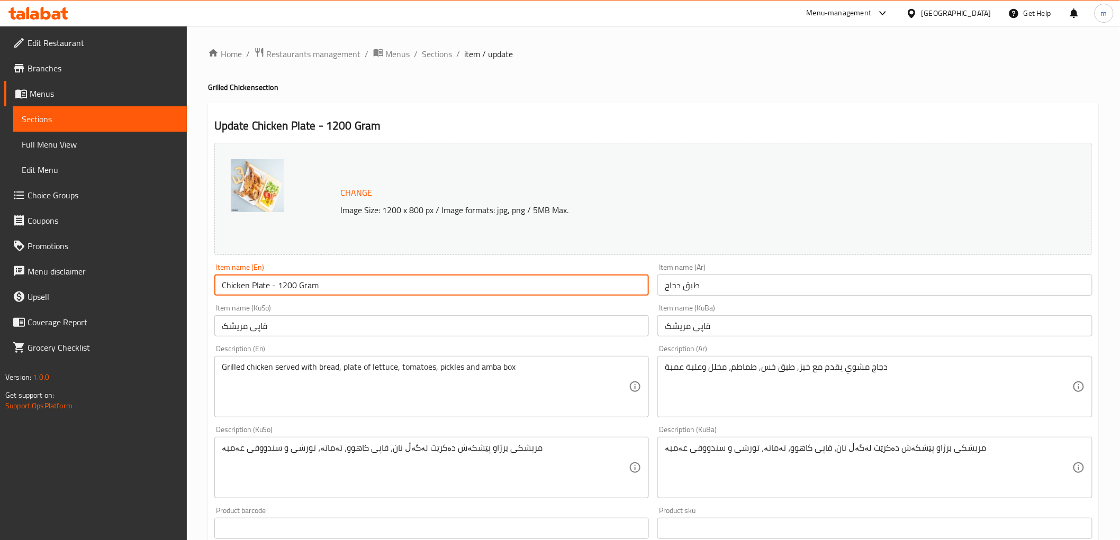
type input "Chicken Plate - 1200 Gram"
click at [790, 297] on div "Item name (Ar) طبق دجاج Item name (Ar)" at bounding box center [874, 279] width 443 height 41
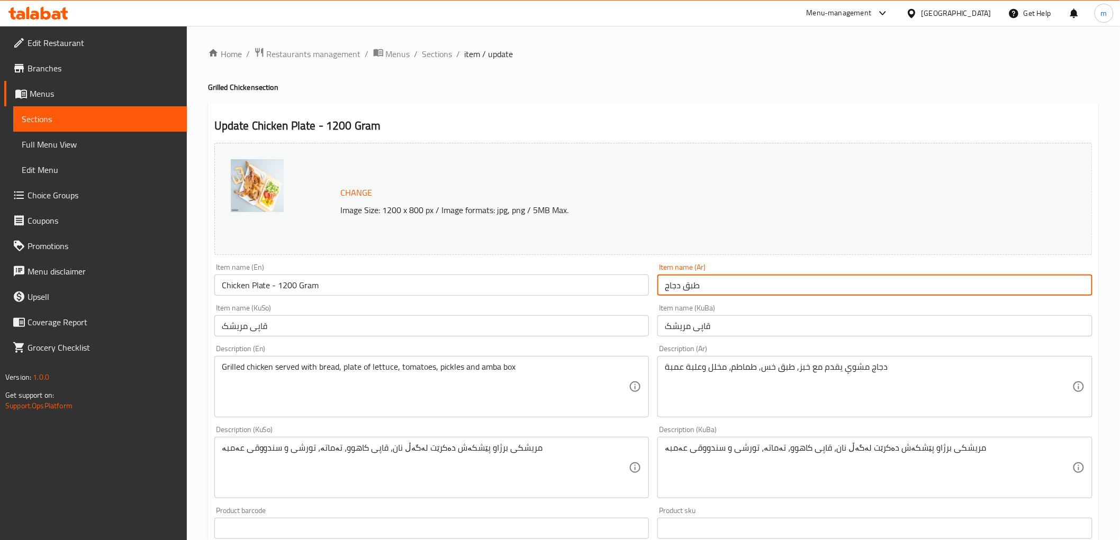
click at [789, 294] on input "طبق دجاج" at bounding box center [874, 285] width 435 height 21
paste input "1200 غم"
type input "طبق دجاج - 1200 غم"
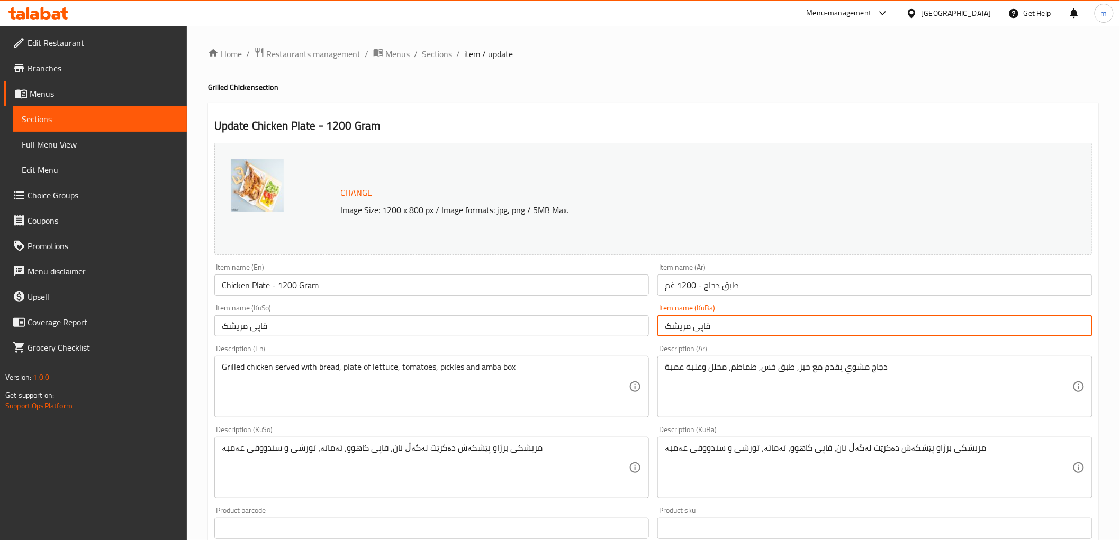
click at [728, 332] on input "قاپی مریشک" at bounding box center [874, 325] width 435 height 21
type input "قاپی مریشک - 1200 گرام"
click at [562, 323] on input "قاپی مریشک" at bounding box center [431, 325] width 435 height 21
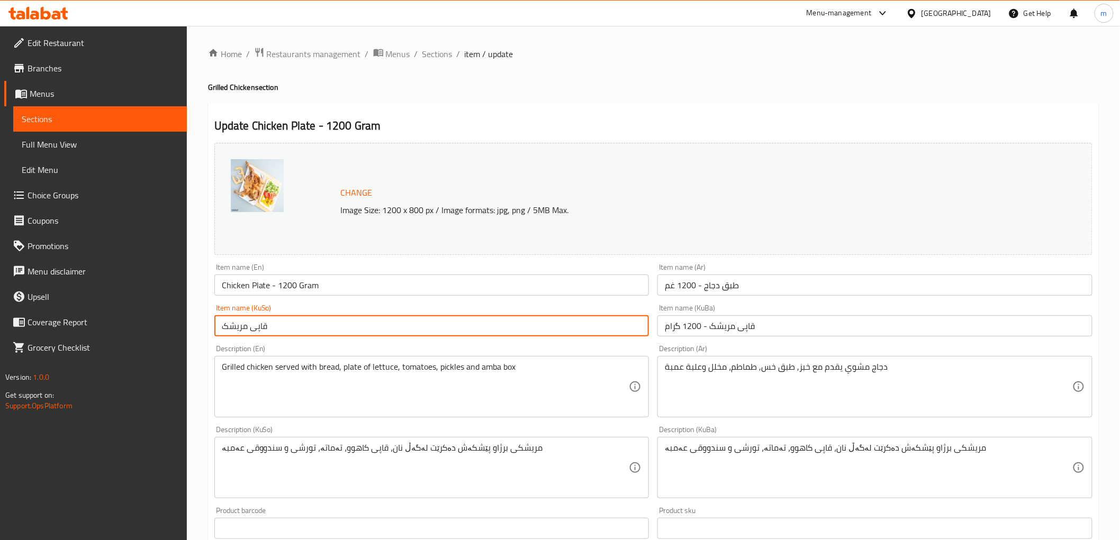
click at [562, 323] on input "قاپی مریشک" at bounding box center [431, 325] width 435 height 21
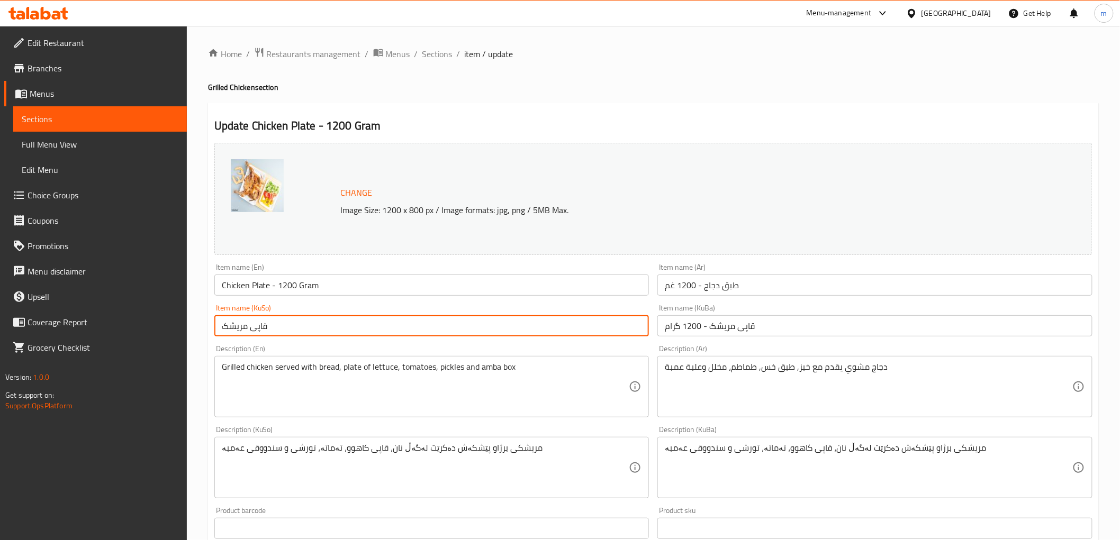
paste input "- 1200 گرام"
type input "قاپی مریشک - 1200 گرام"
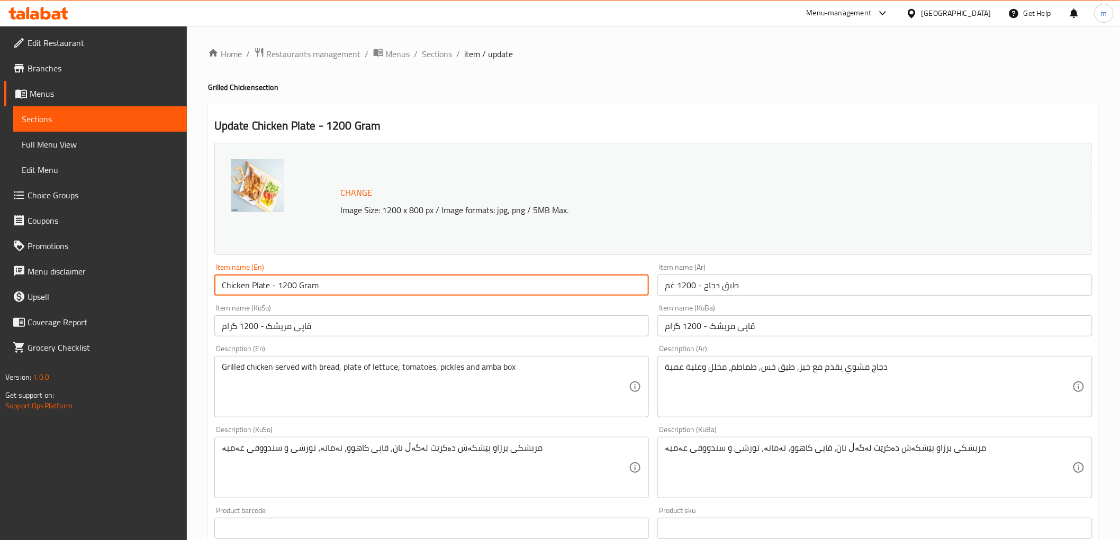
click at [393, 279] on input "Chicken Plate - 1200 Gram" at bounding box center [431, 285] width 435 height 21
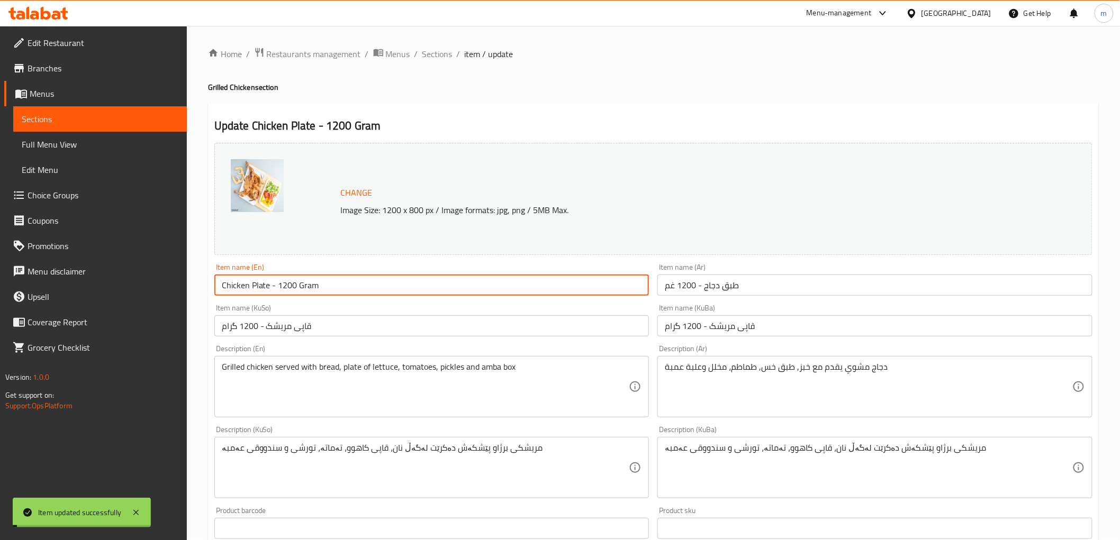
click at [60, 141] on span "Full Menu View" at bounding box center [100, 144] width 157 height 13
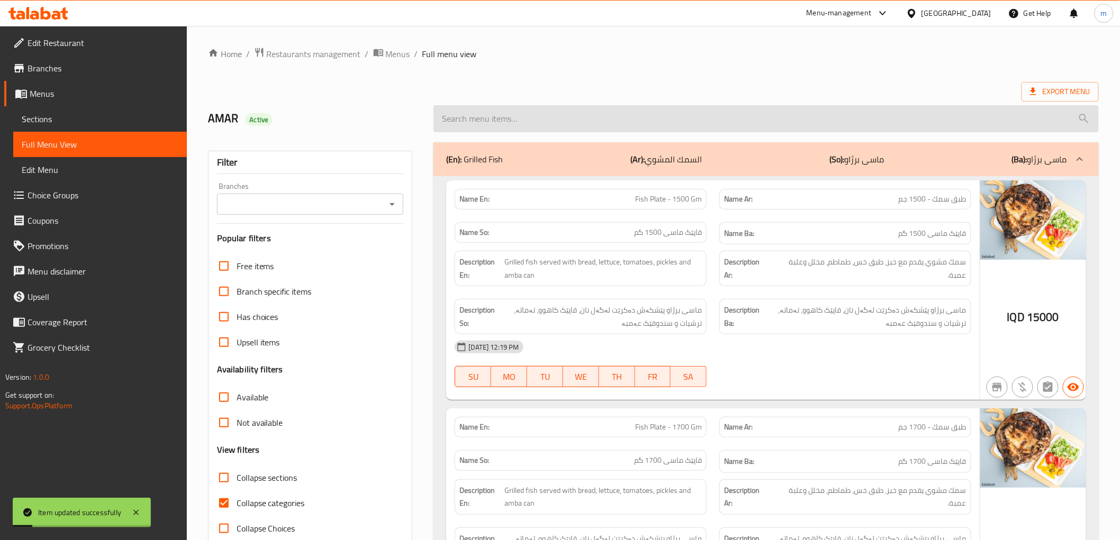
click at [477, 128] on input "search" at bounding box center [765, 118] width 665 height 27
paste input "Chicken Plate - 1200 Gram"
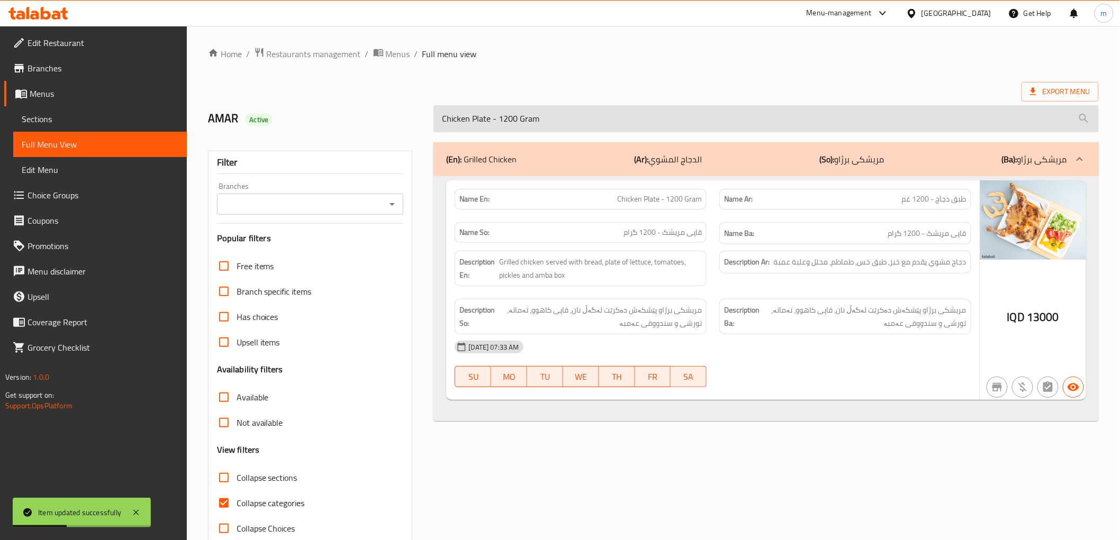
drag, startPoint x: 543, startPoint y: 118, endPoint x: 494, endPoint y: 120, distance: 49.2
click at [494, 120] on input "Chicken Plate - 1200 Gram" at bounding box center [765, 118] width 665 height 27
click at [494, 120] on input "Chicken Plate" at bounding box center [765, 118] width 665 height 27
click at [476, 122] on input "Chicken Plate" at bounding box center [765, 118] width 665 height 27
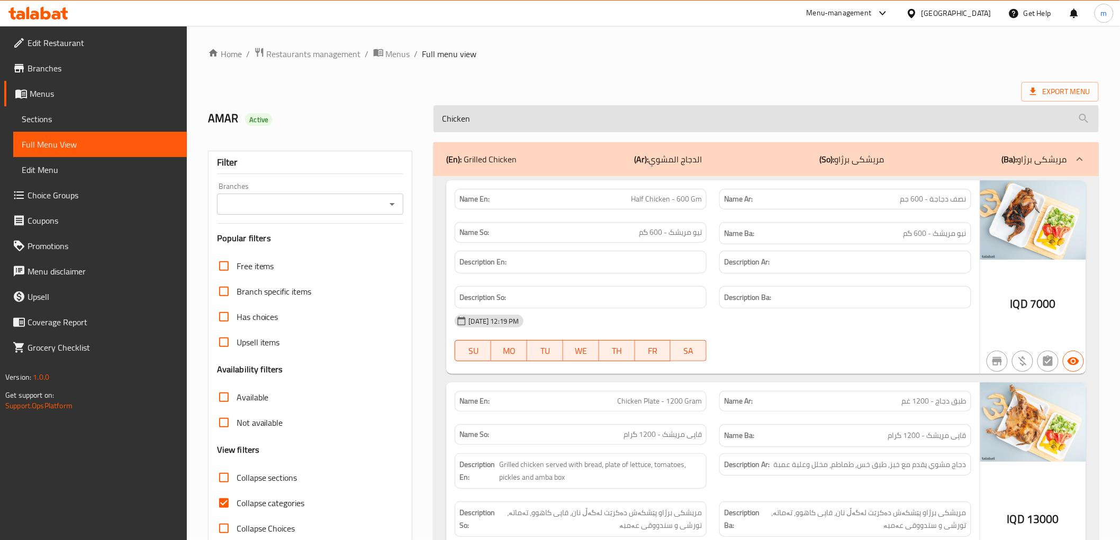
click at [464, 128] on input "Chicken" at bounding box center [765, 118] width 665 height 27
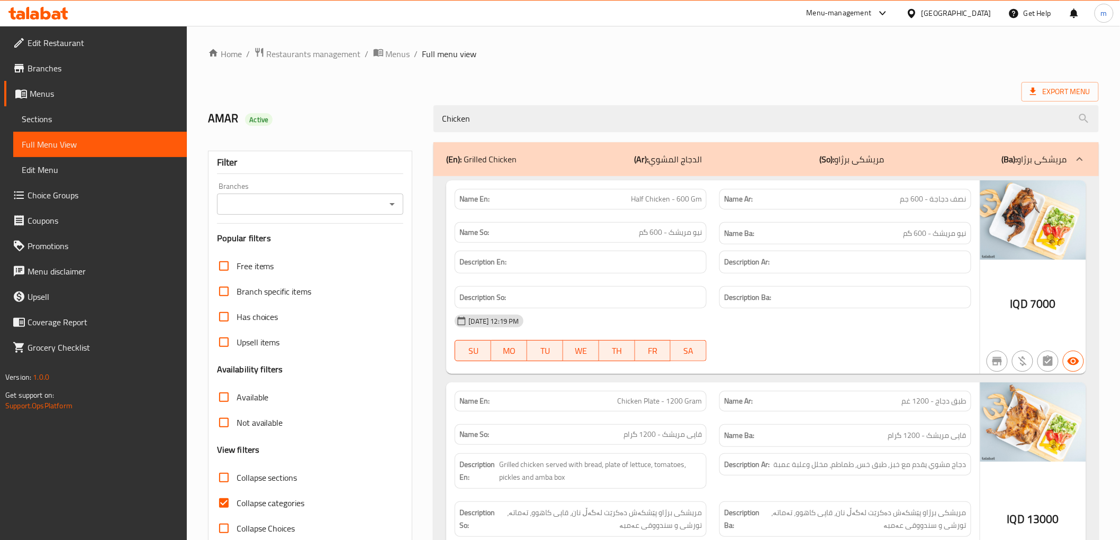
paste input "Plate - 1200 Gram"
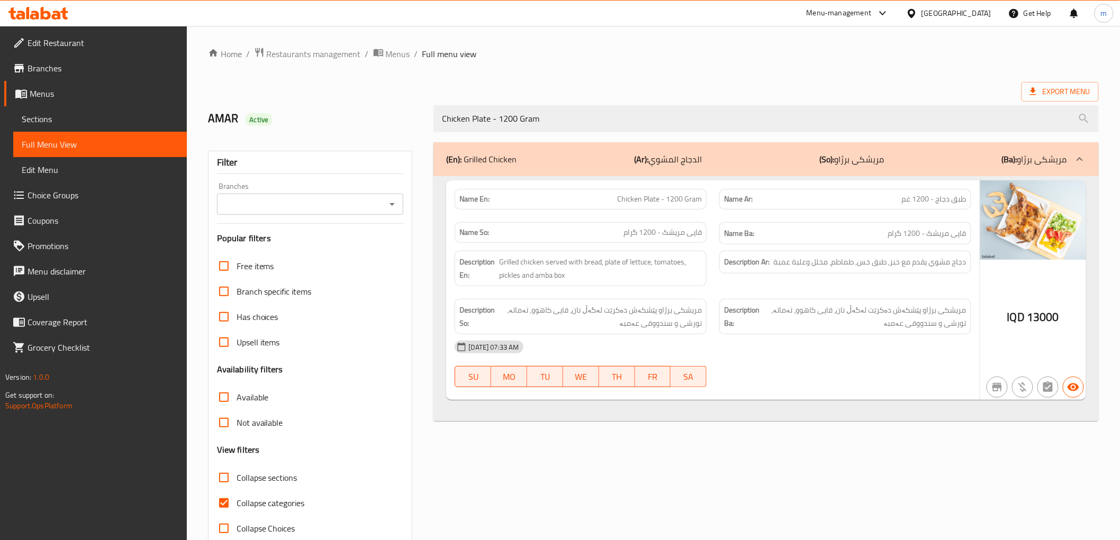
click at [389, 207] on icon "Open" at bounding box center [392, 204] width 13 height 13
type input "Chicken Plate - 1200 Gram"
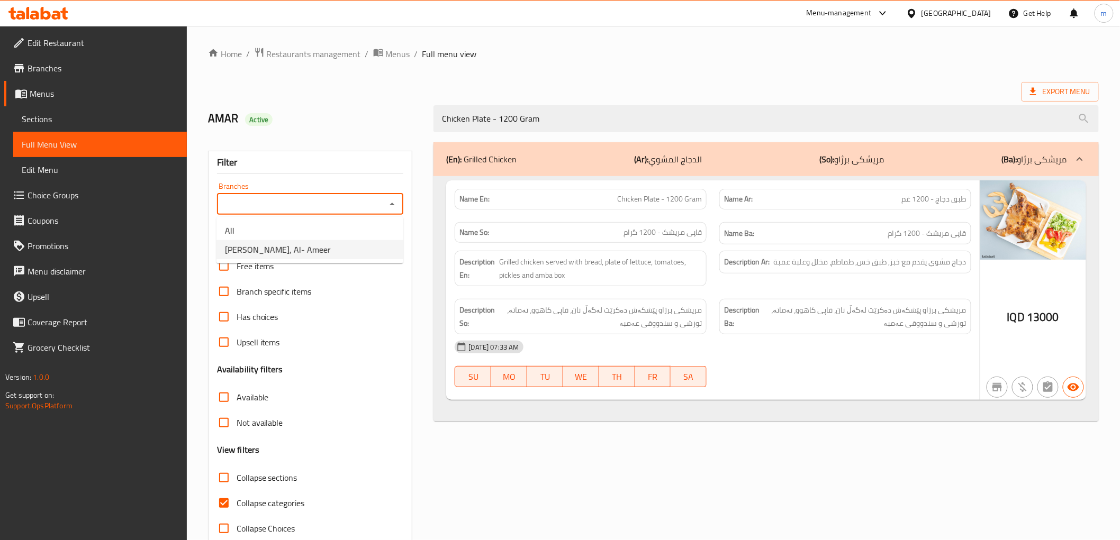
click at [355, 250] on li "Ammar Jahim Fish, Al- Ameer" at bounding box center [309, 249] width 187 height 19
type input "Ammar Jahim Fish, Al- Ameer"
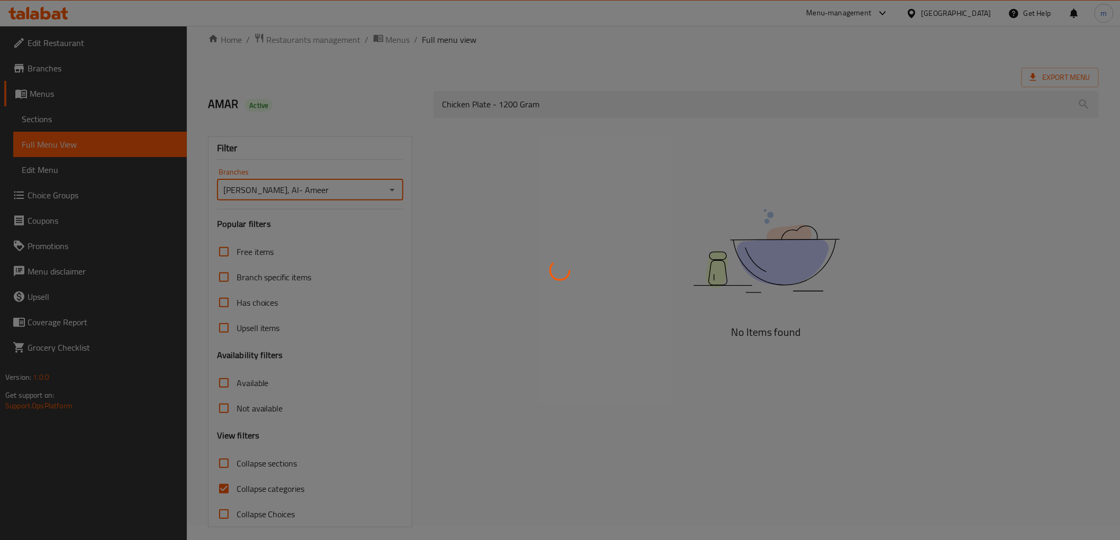
scroll to position [23, 0]
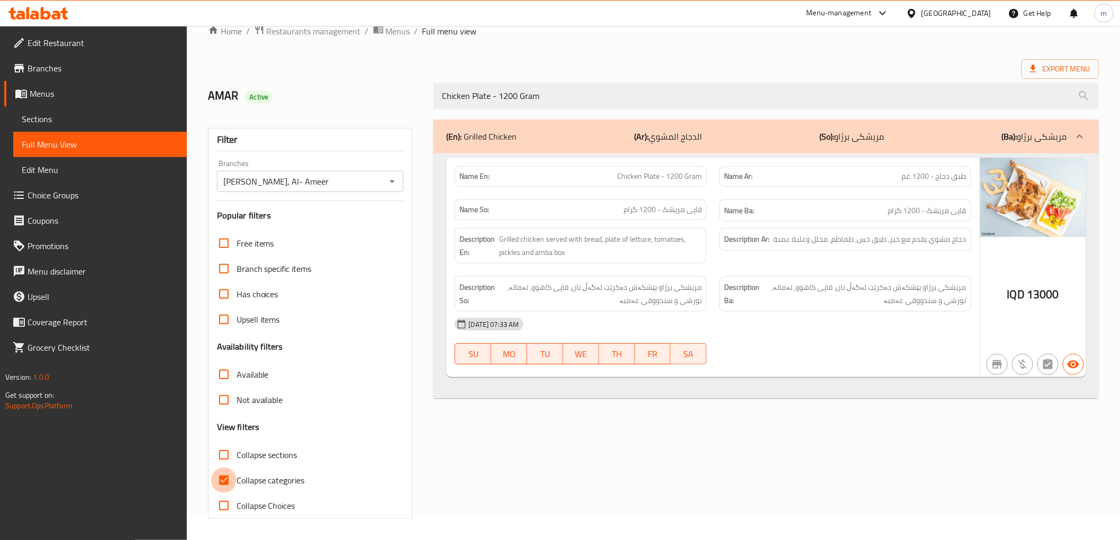
click at [220, 489] on input "Collapse categories" at bounding box center [223, 480] width 25 height 25
checkbox input "false"
click at [46, 69] on span "Branches" at bounding box center [103, 68] width 151 height 13
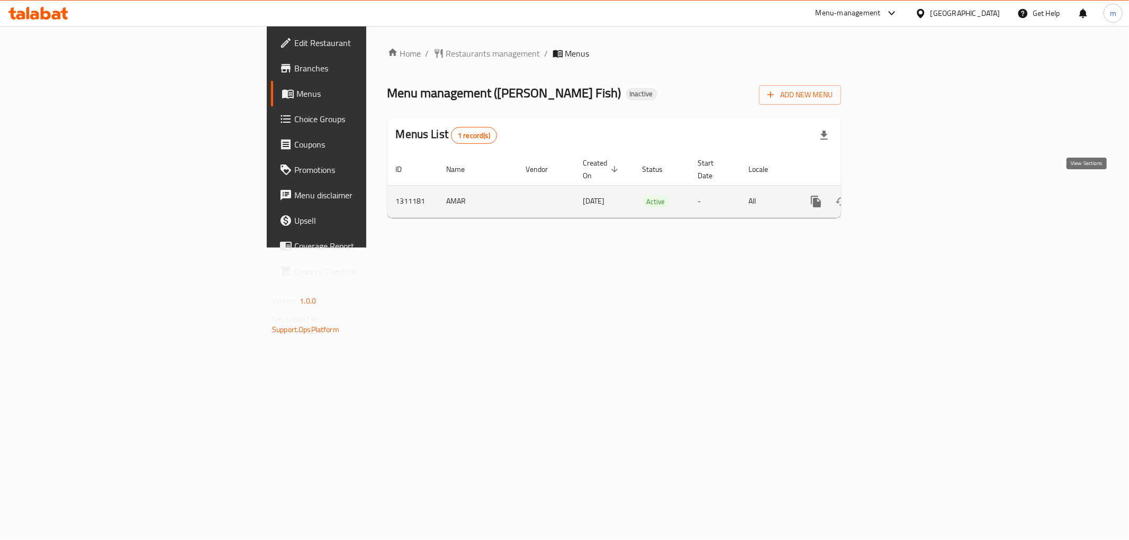
click at [905, 191] on link "enhanced table" at bounding box center [891, 201] width 25 height 25
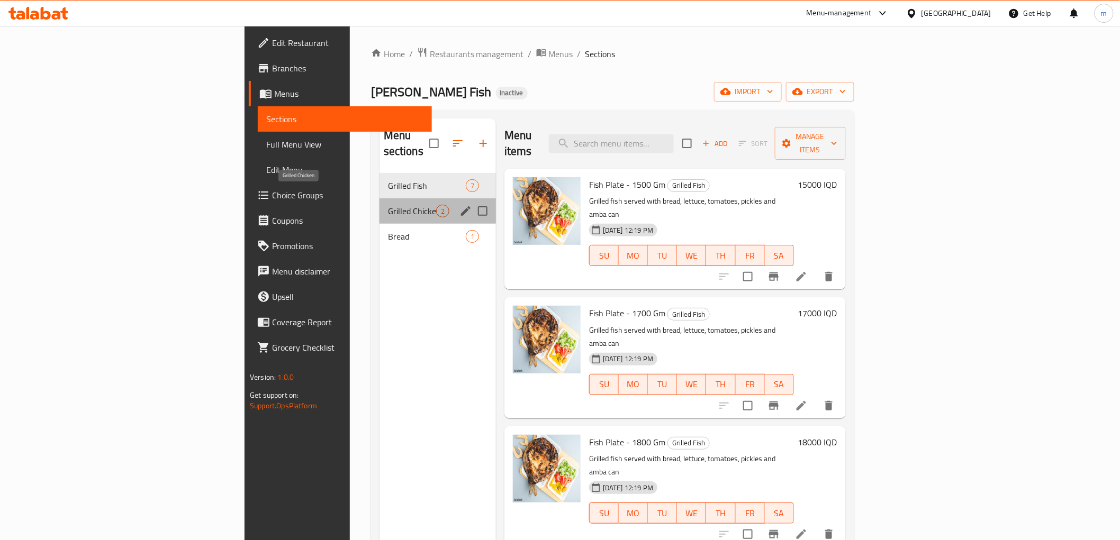
click at [388, 205] on span "Grilled Chicken" at bounding box center [412, 211] width 48 height 13
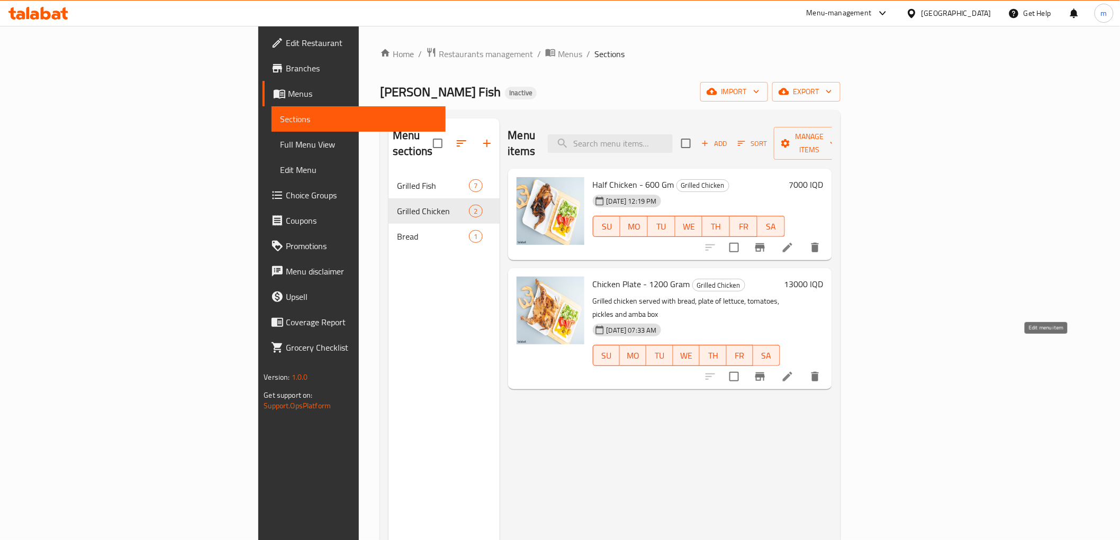
click at [792, 372] on icon at bounding box center [788, 377] width 10 height 10
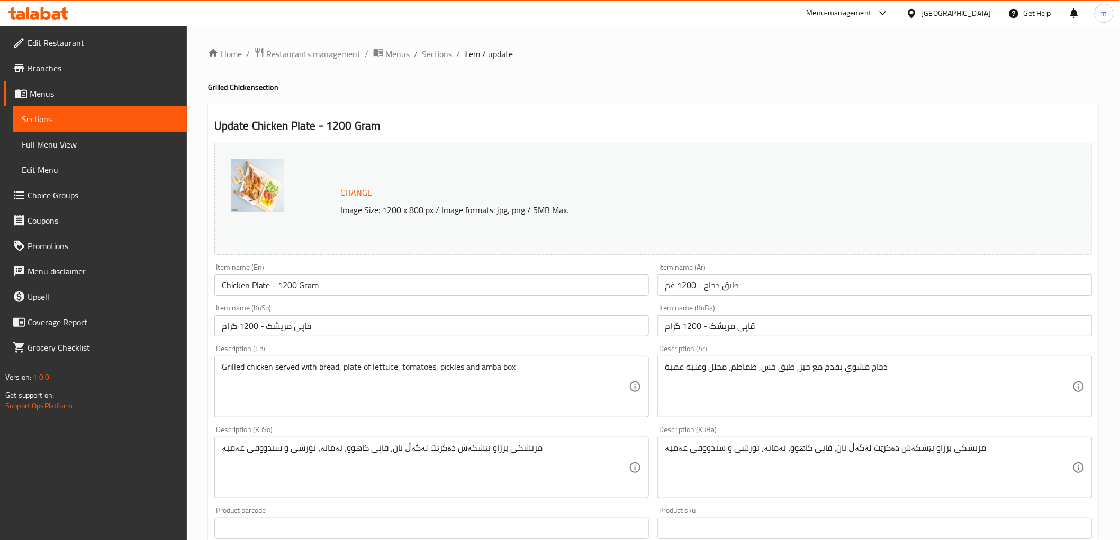
click at [419, 286] on input "Chicken Plate - 1200 Gram" at bounding box center [431, 285] width 435 height 21
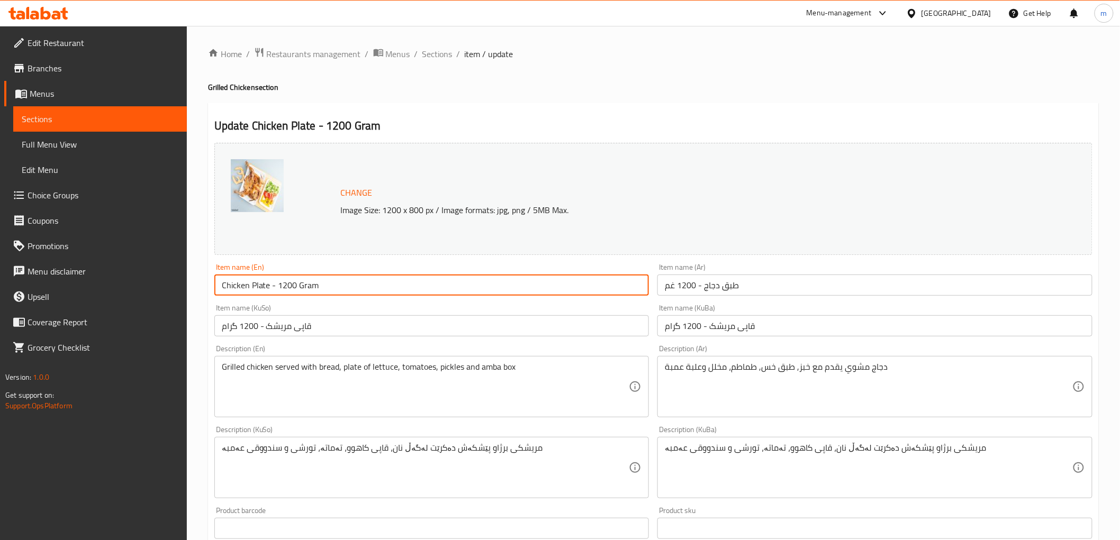
click at [419, 286] on input "Chicken Plate - 1200 Gram" at bounding box center [431, 285] width 435 height 21
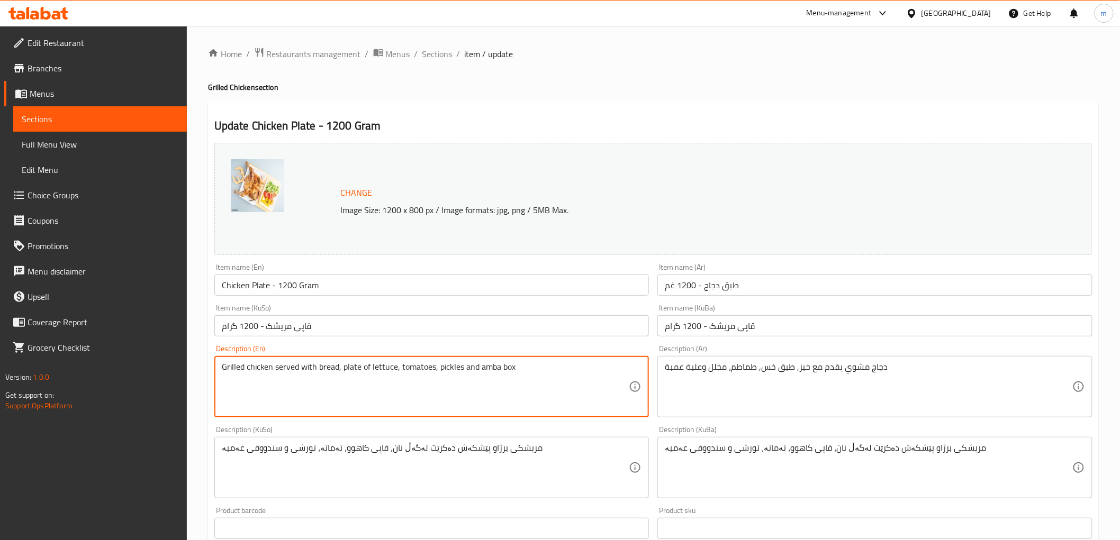
click at [443, 386] on textarea "Grilled chicken served with bread, plate of lettuce, tomatoes, pickles and amba…" at bounding box center [425, 387] width 407 height 50
click at [90, 66] on span "Branches" at bounding box center [103, 68] width 151 height 13
